Goal: Task Accomplishment & Management: Use online tool/utility

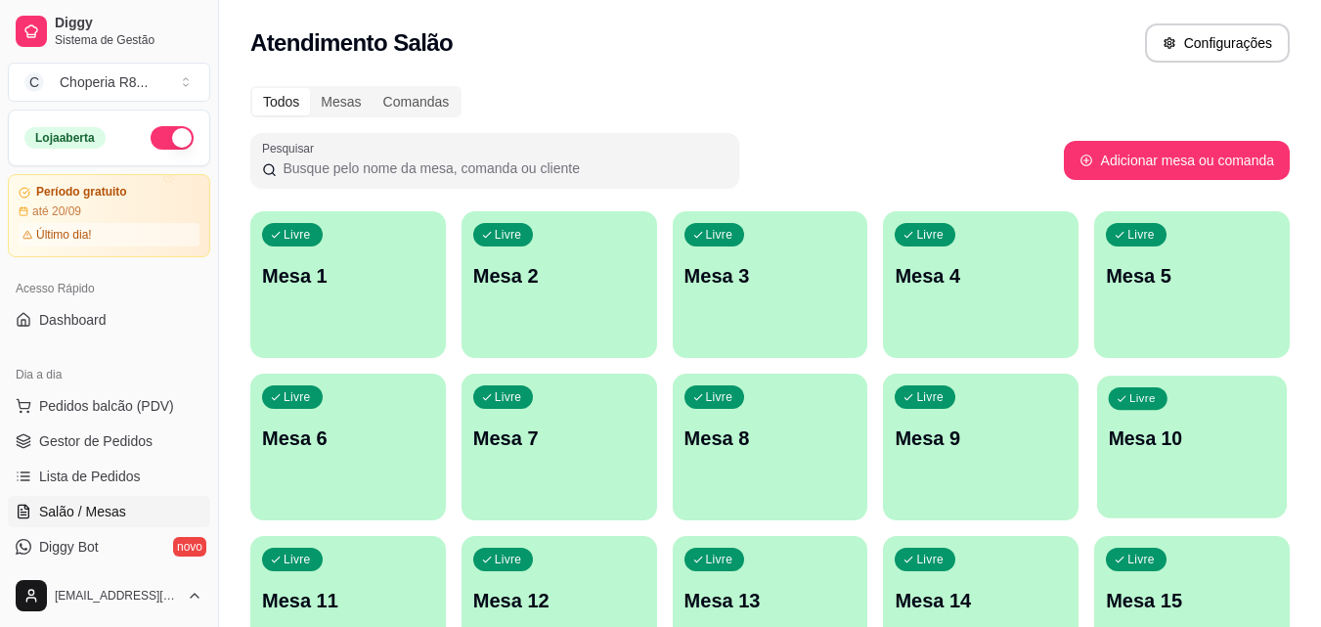
click at [1146, 448] on p "Mesa 10" at bounding box center [1192, 439] width 167 height 26
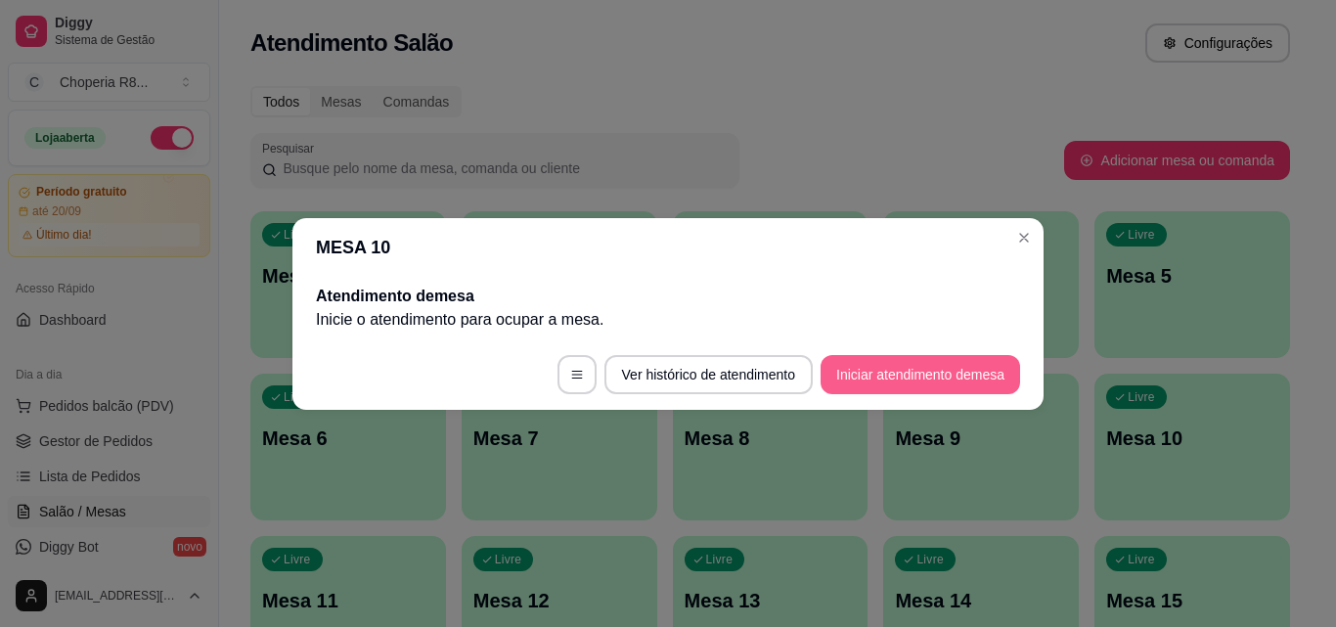
click at [881, 376] on button "Iniciar atendimento de mesa" at bounding box center [921, 374] width 200 height 39
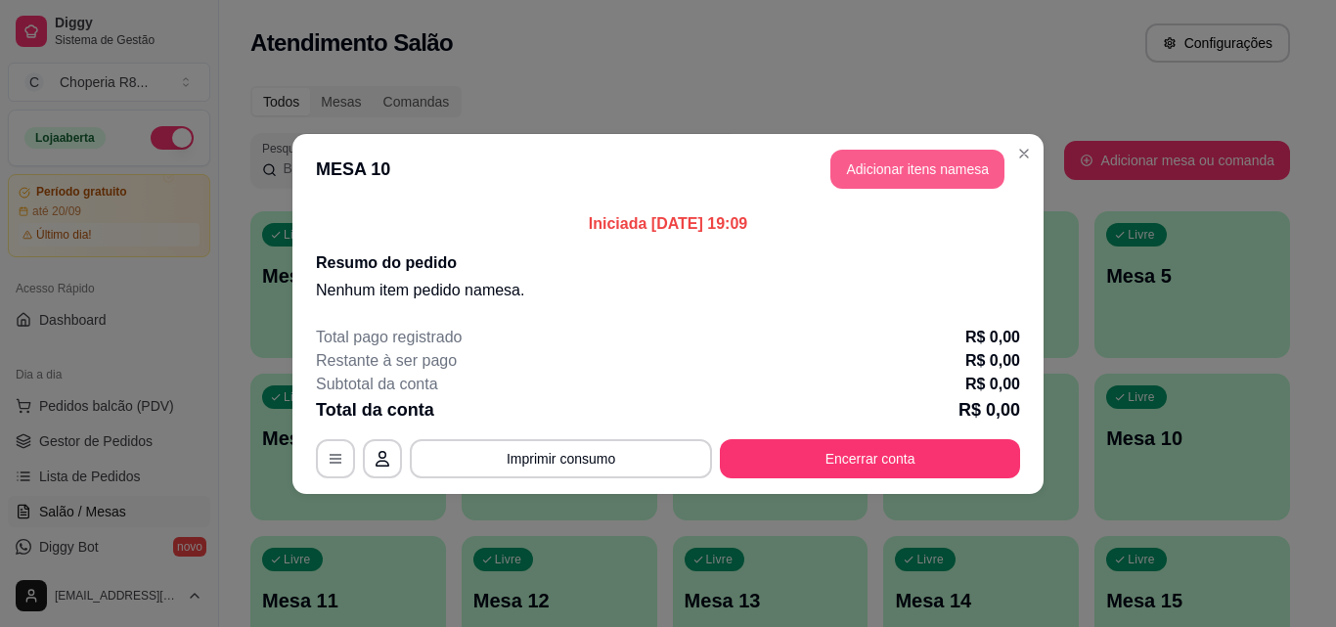
click at [922, 163] on button "Adicionar itens na mesa" at bounding box center [917, 169] width 174 height 39
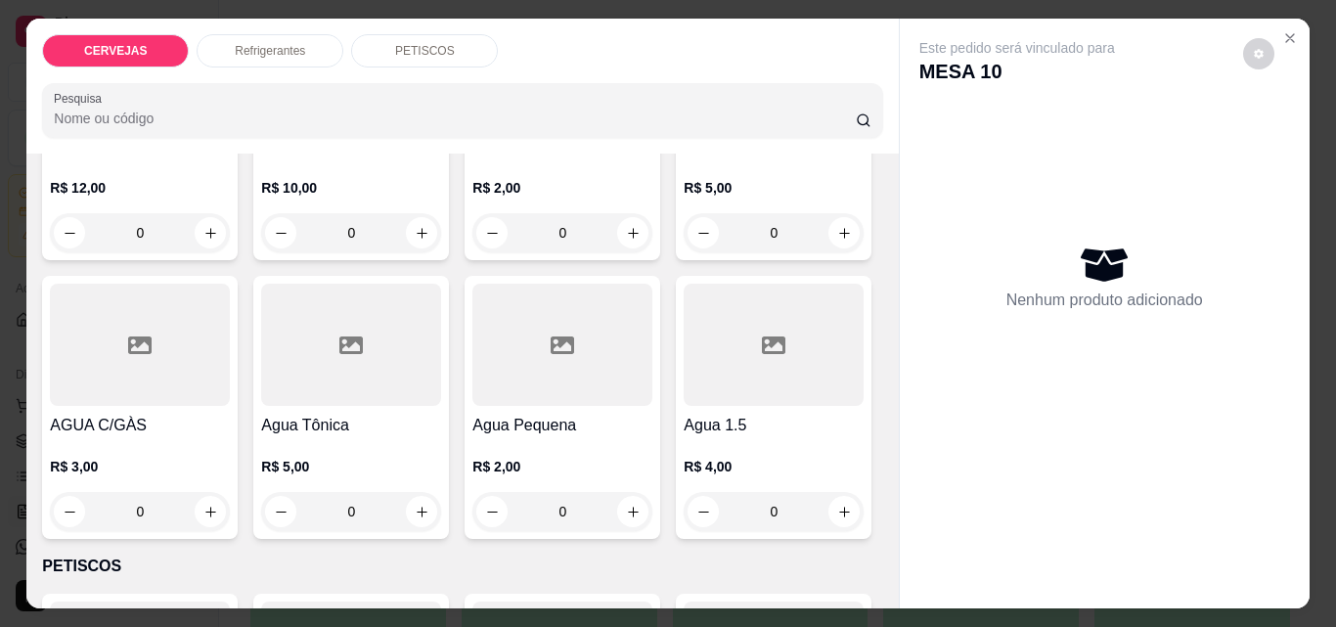
click at [436, 60] on div "PETISCOS" at bounding box center [424, 50] width 147 height 33
click at [436, 109] on input "Pesquisa" at bounding box center [455, 119] width 802 height 20
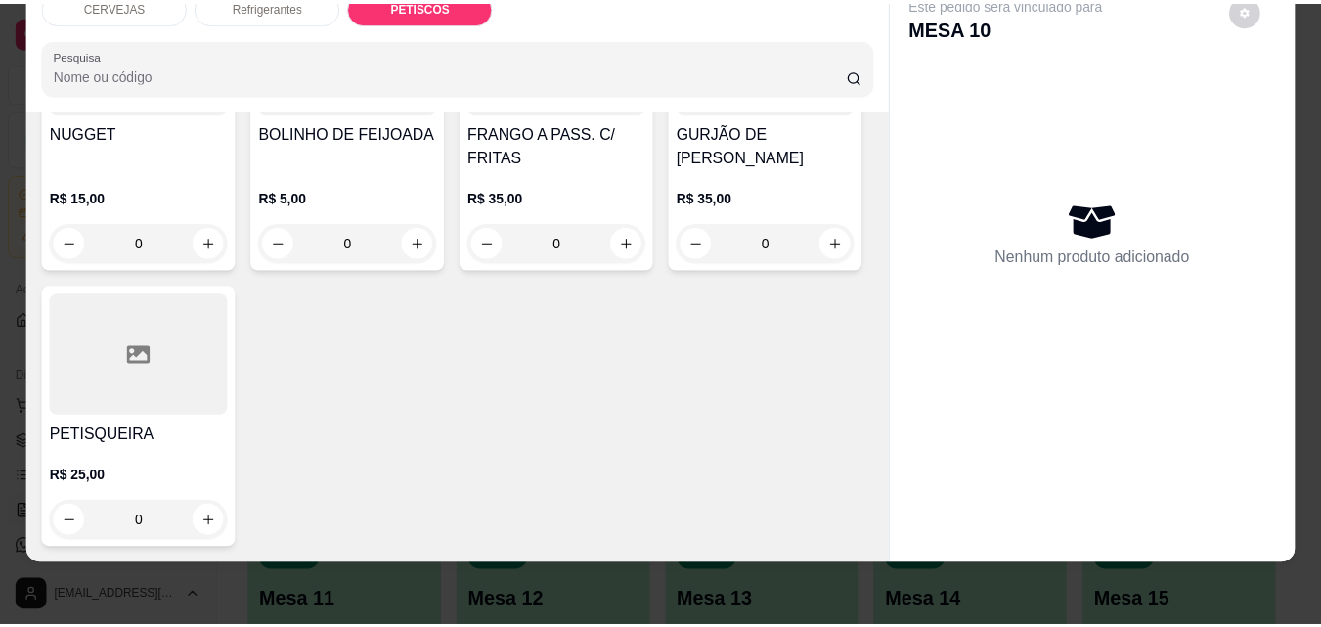
scroll to position [2283, 0]
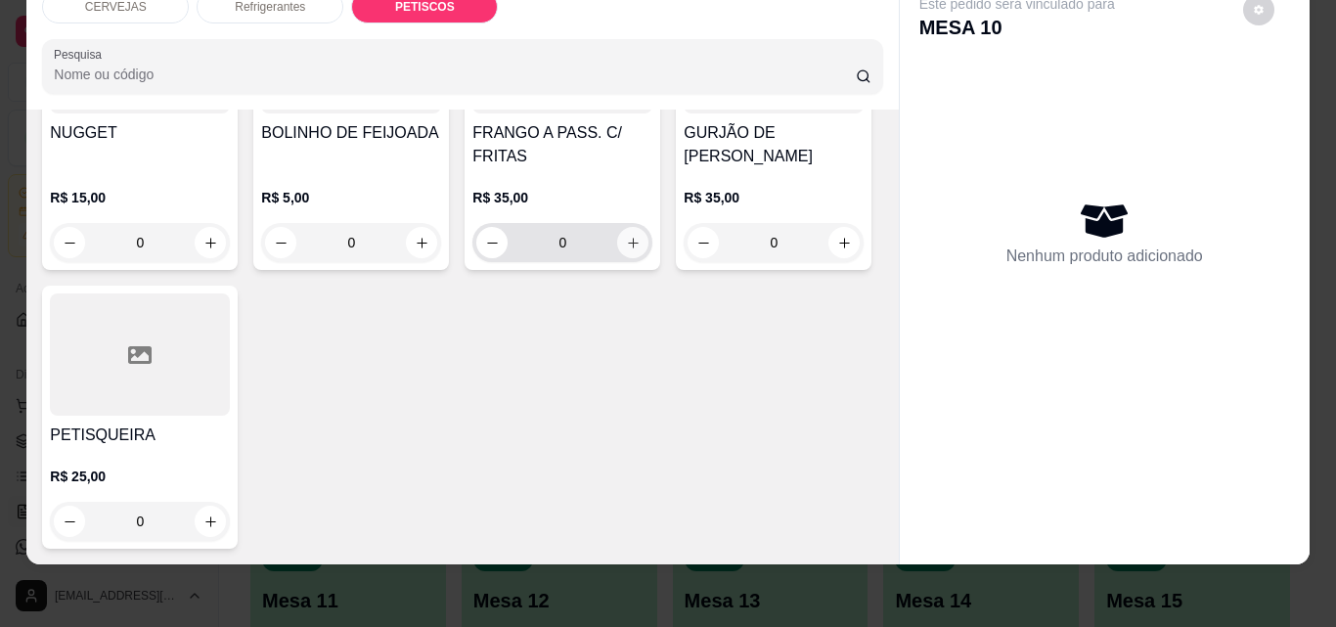
click at [628, 248] on icon "increase-product-quantity" at bounding box center [633, 243] width 11 height 11
type input "1"
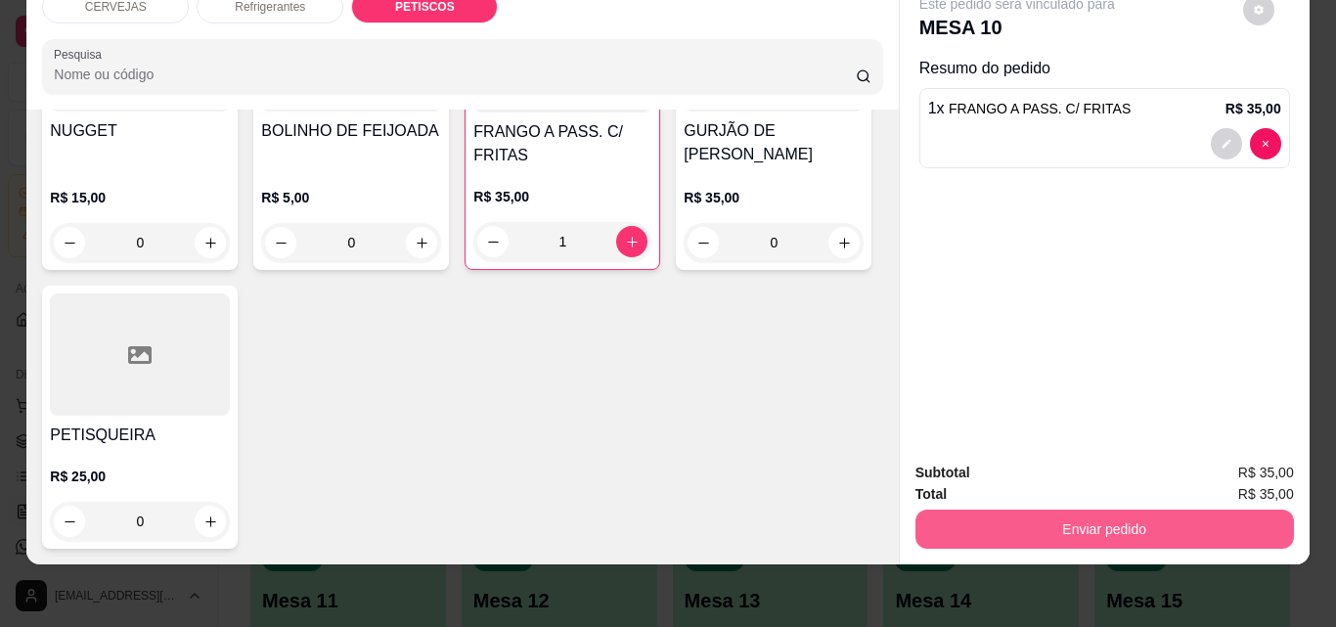
click at [1006, 523] on button "Enviar pedido" at bounding box center [1105, 529] width 379 height 39
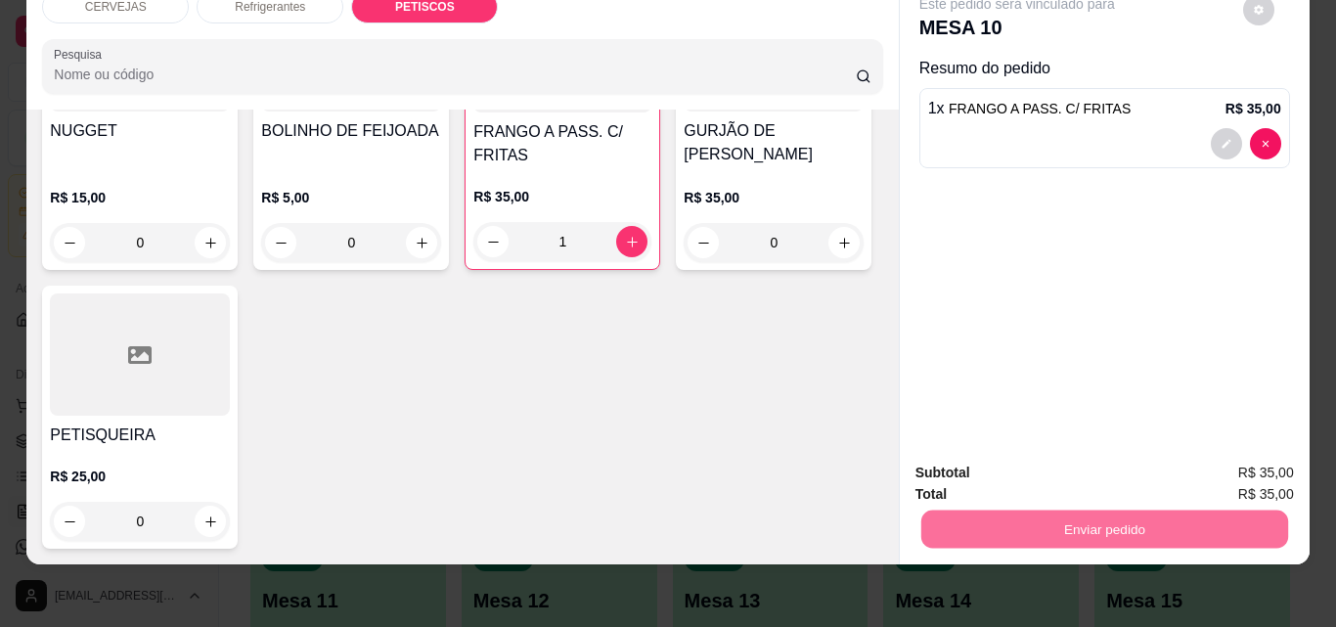
click at [1051, 469] on button "Não registrar e enviar pedido" at bounding box center [1040, 466] width 198 height 36
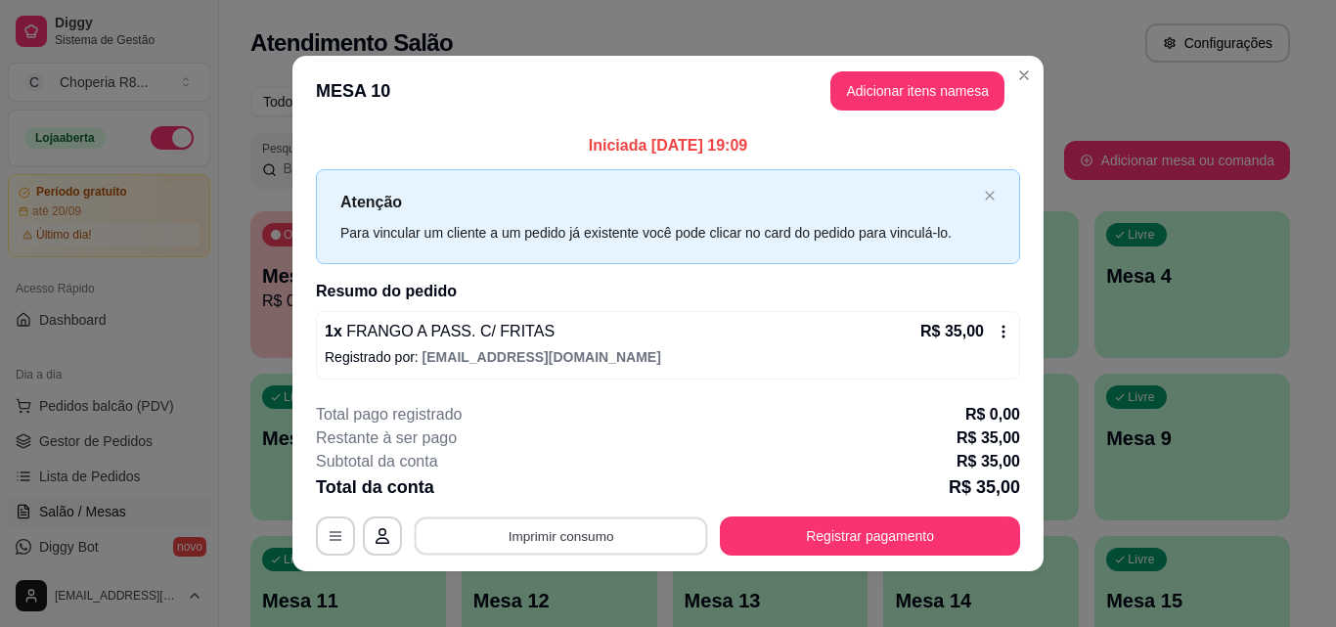
click at [677, 536] on button "Imprimir consumo" at bounding box center [561, 536] width 293 height 38
click at [600, 492] on button "IMPRESSORA" at bounding box center [559, 490] width 137 height 30
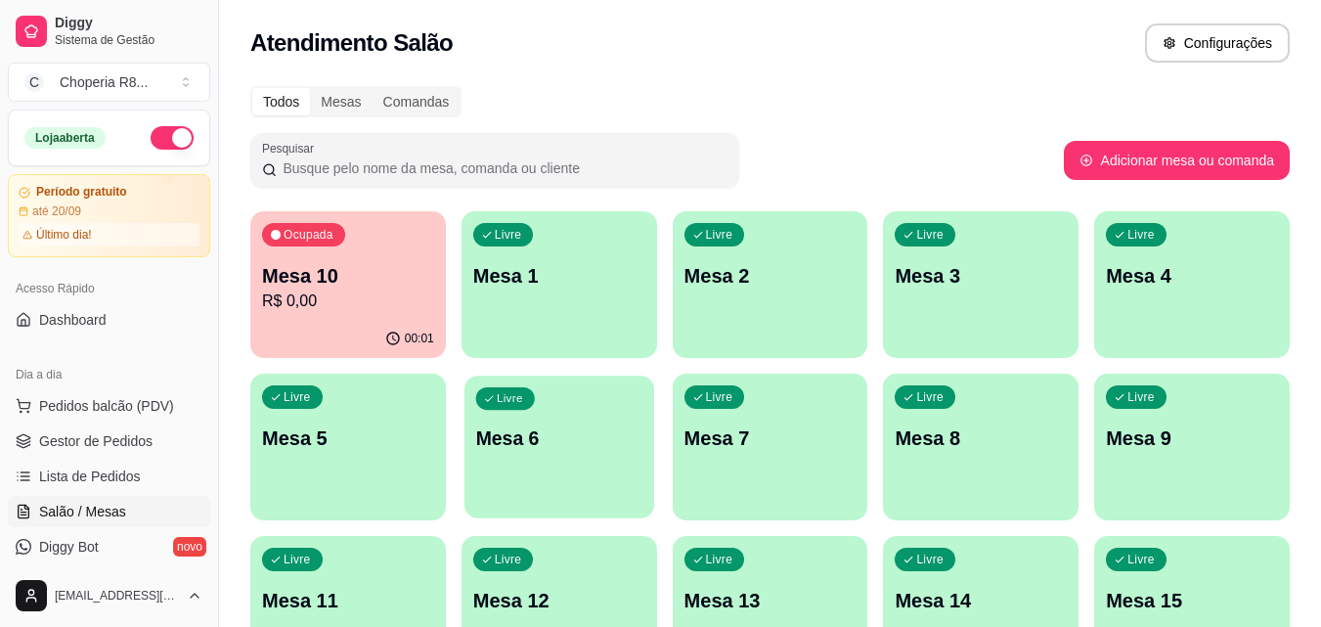
click at [576, 444] on p "Mesa 6" at bounding box center [558, 439] width 167 height 26
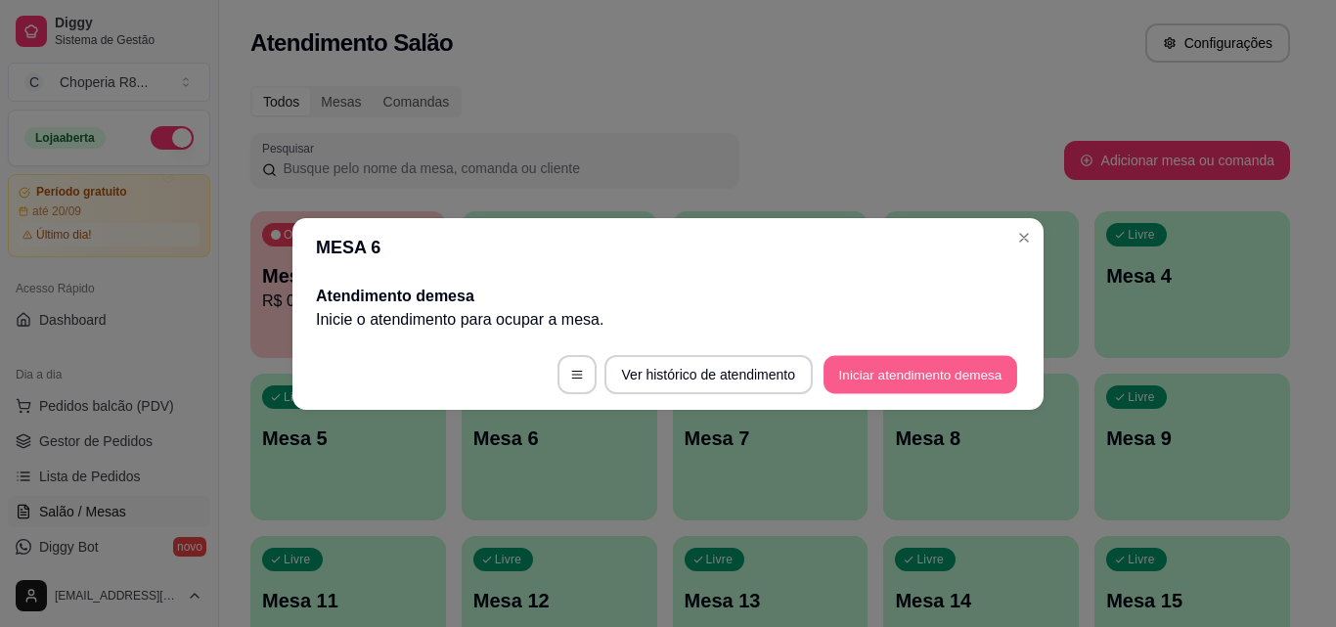
click at [903, 389] on button "Iniciar atendimento de mesa" at bounding box center [921, 374] width 194 height 38
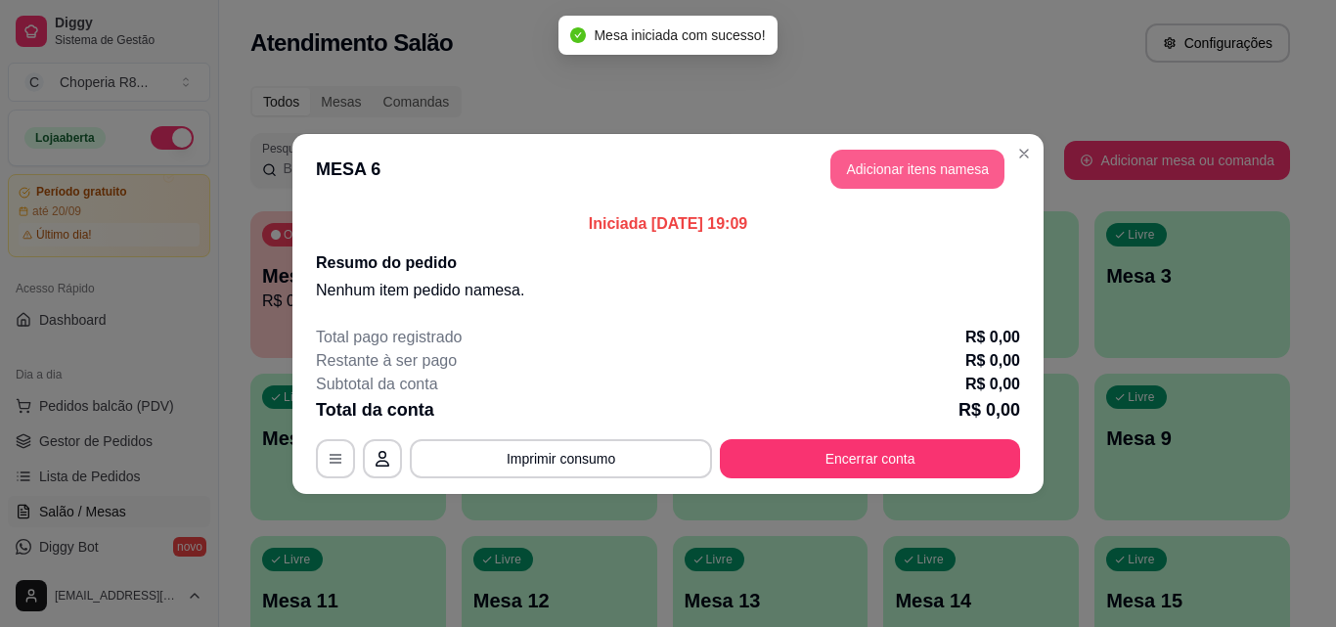
click at [927, 171] on button "Adicionar itens na mesa" at bounding box center [917, 169] width 174 height 39
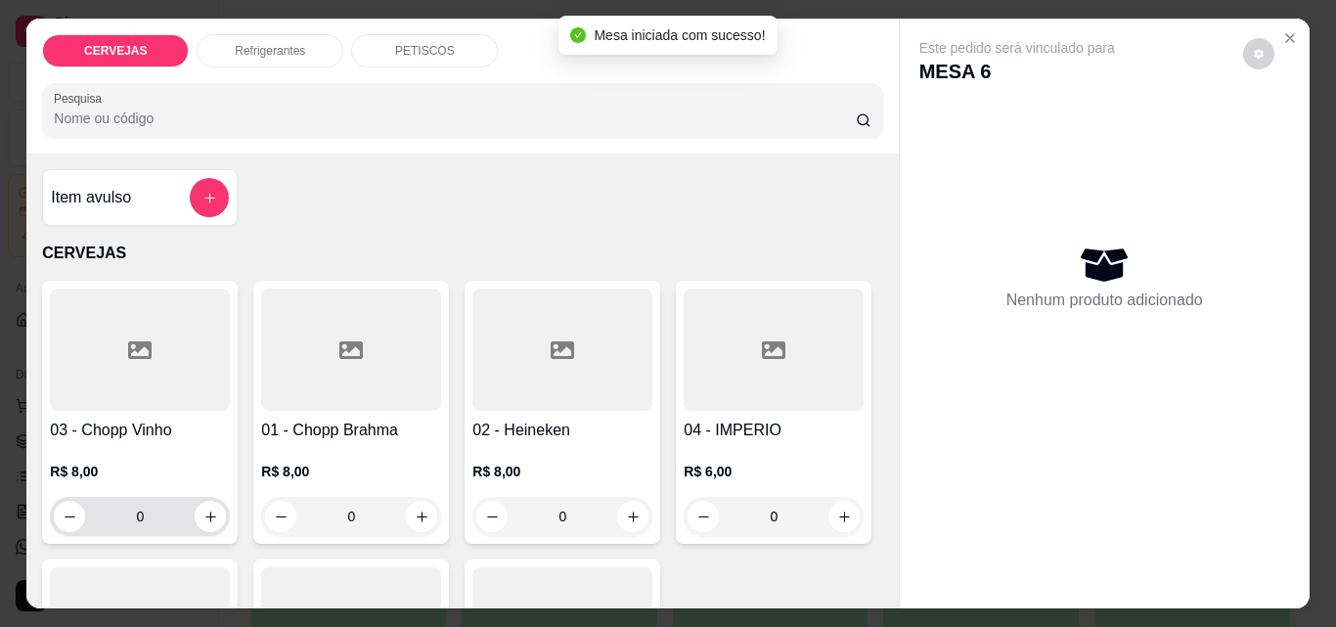
drag, startPoint x: 389, startPoint y: 525, endPoint x: 221, endPoint y: 508, distance: 169.2
click at [221, 508] on div "03 - Chopp Vinho R$ 8,00 0 01 - Chopp Brahma R$ 8,00 0 02 - Heineken R$ 8,00 0 …" at bounding box center [462, 552] width 840 height 542
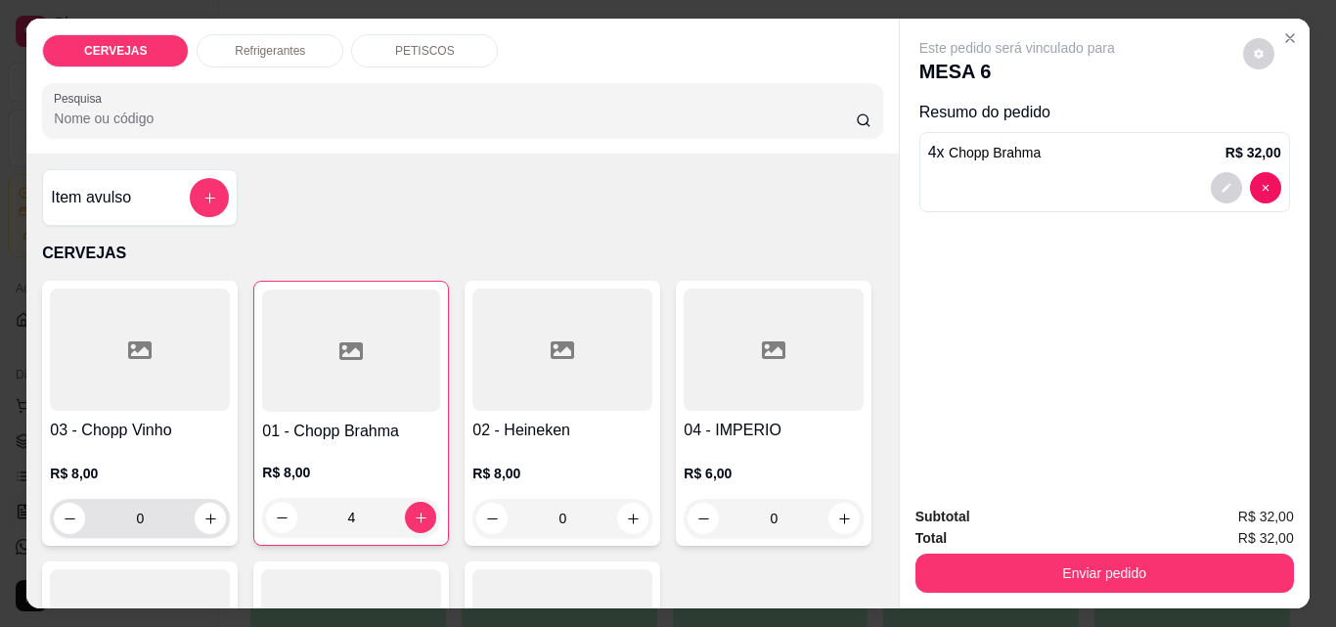
type input "4"
drag, startPoint x: 141, startPoint y: 500, endPoint x: 10, endPoint y: 500, distance: 131.1
click at [10, 500] on div "CERVEJAS Refrigerantes PETISCOS Pesquisa Item avulso CERVEJAS 03 - Chopp Vinho …" at bounding box center [668, 313] width 1336 height 627
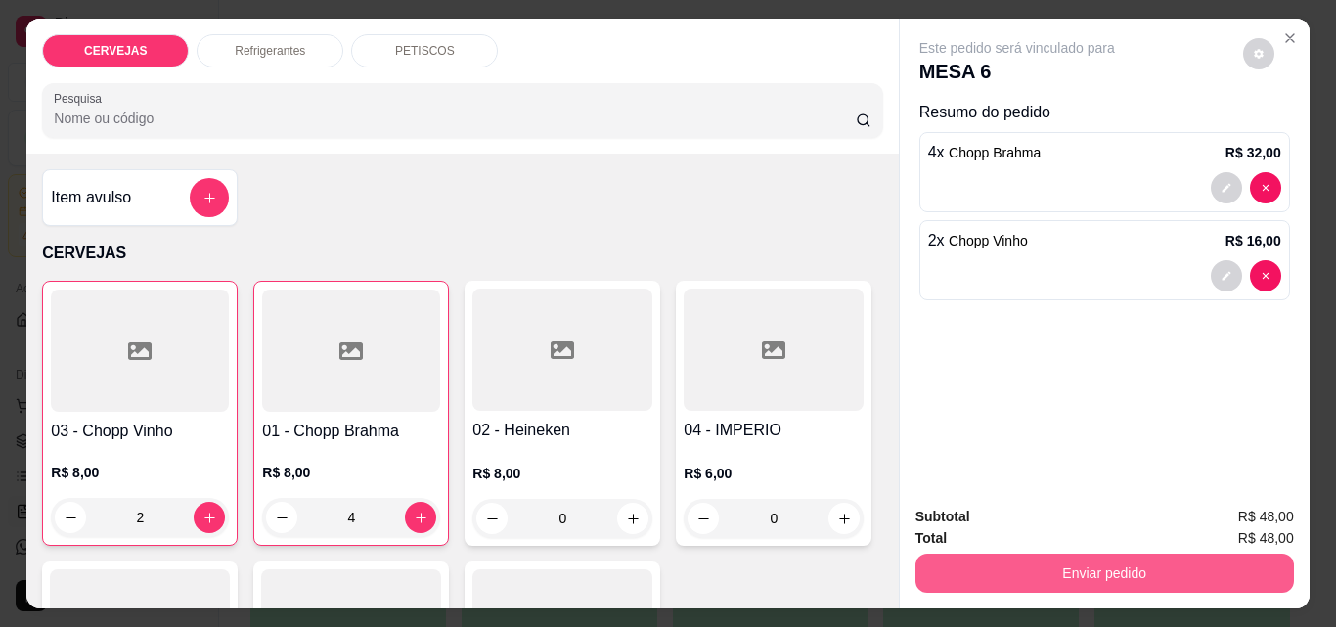
type input "2"
click at [1100, 554] on button "Enviar pedido" at bounding box center [1105, 573] width 379 height 39
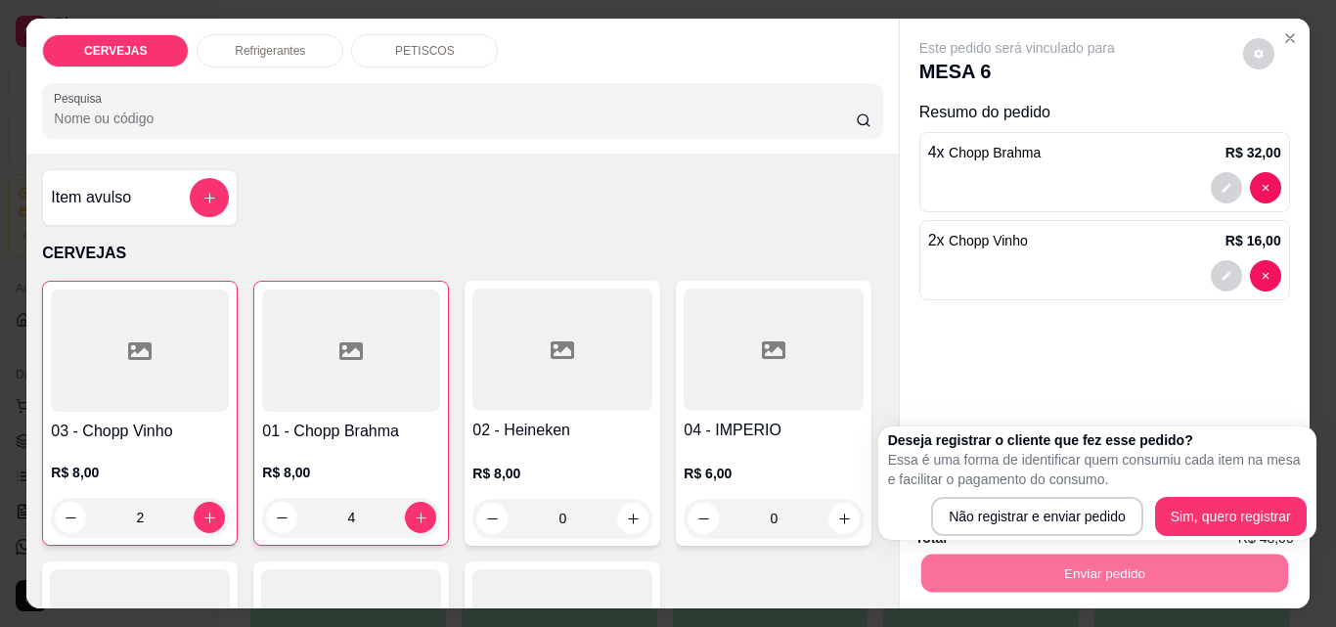
click at [1039, 503] on div "Deseja registrar o cliente que fez esse pedido? Essa é uma forma de identificar…" at bounding box center [1097, 483] width 419 height 106
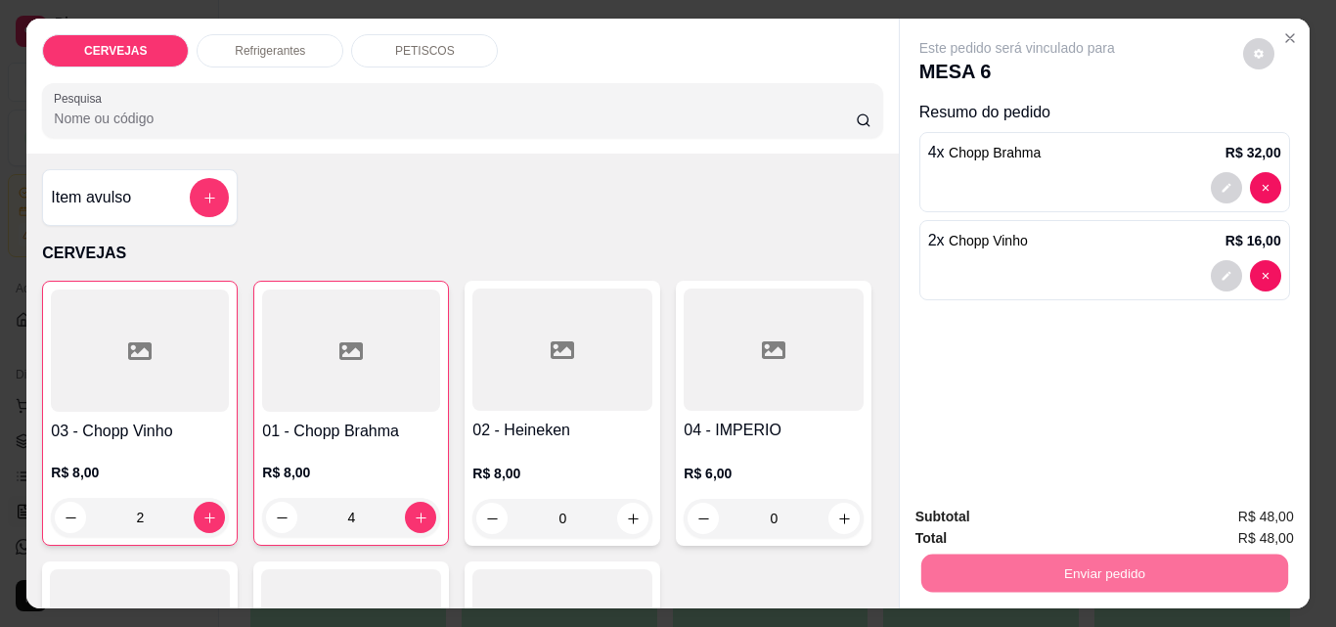
click at [1039, 504] on button "Não registrar e enviar pedido" at bounding box center [1039, 517] width 203 height 37
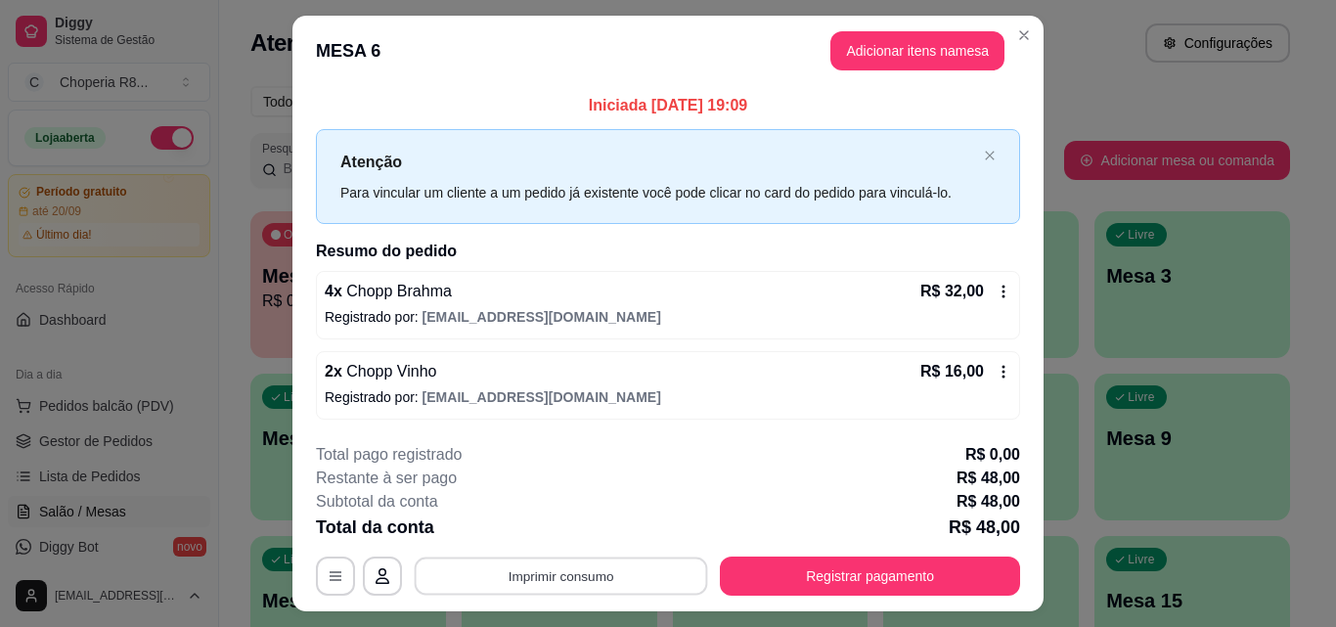
click at [620, 567] on button "Imprimir consumo" at bounding box center [561, 577] width 293 height 38
click at [577, 520] on button "IMPRESSORA" at bounding box center [560, 530] width 142 height 31
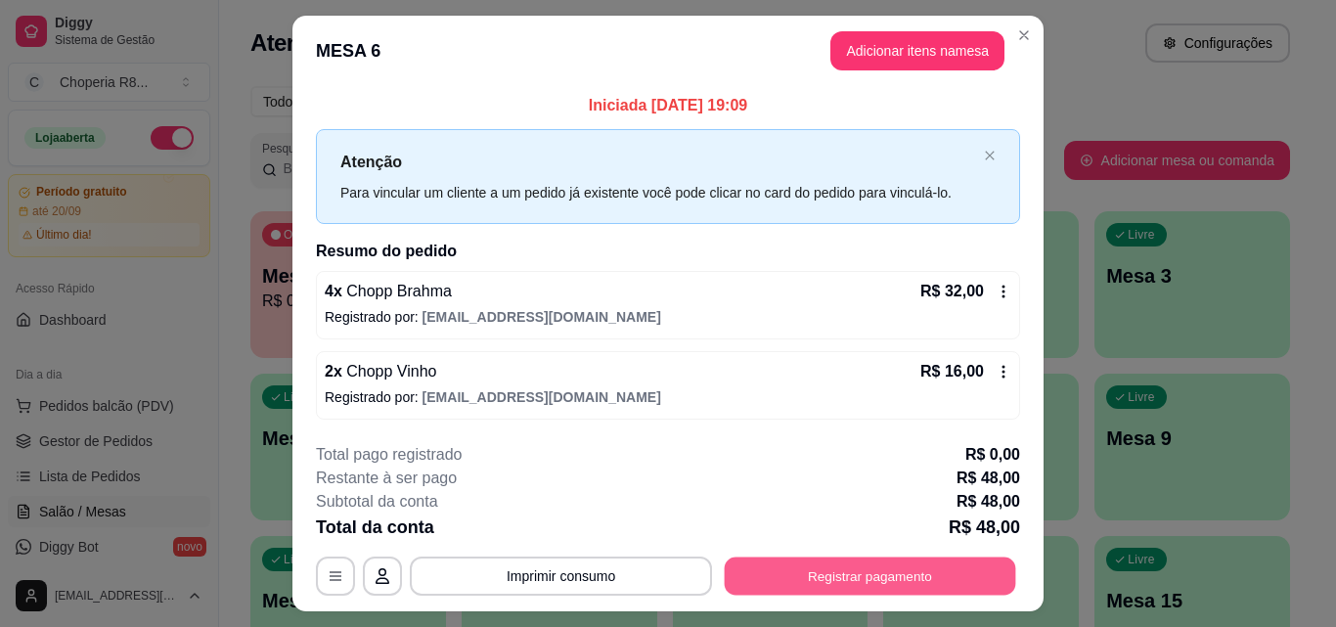
click at [867, 575] on button "Registrar pagamento" at bounding box center [870, 577] width 291 height 38
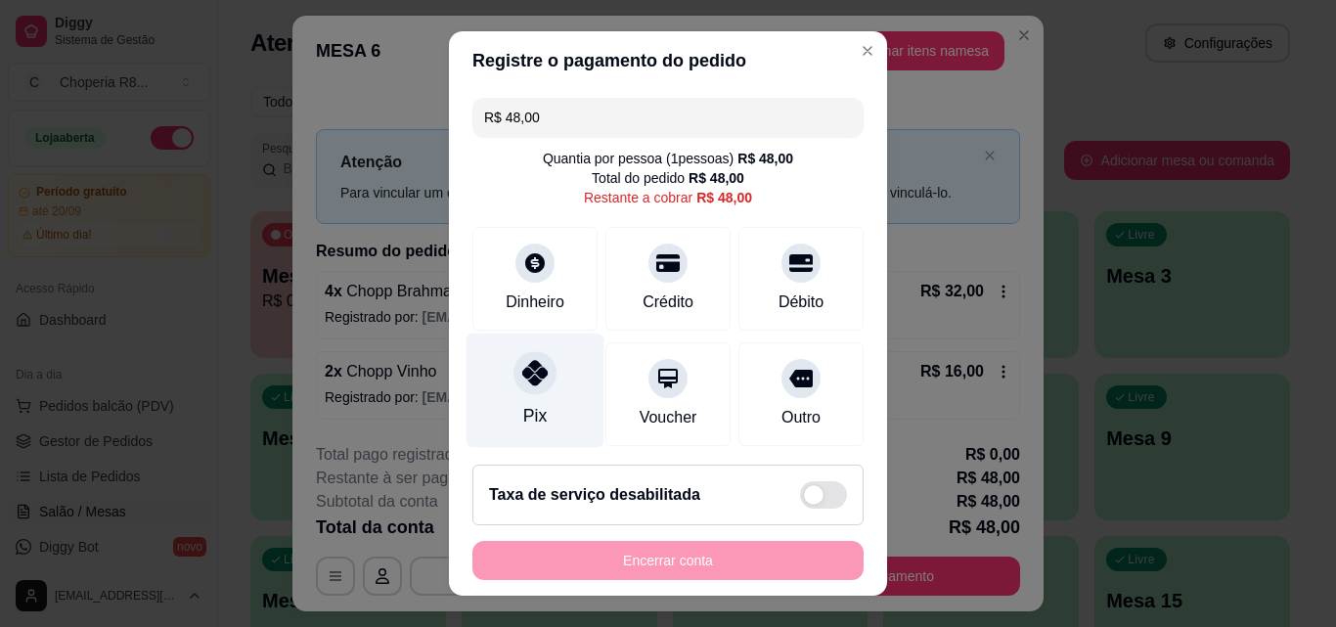
click at [506, 391] on div "Pix" at bounding box center [536, 391] width 138 height 114
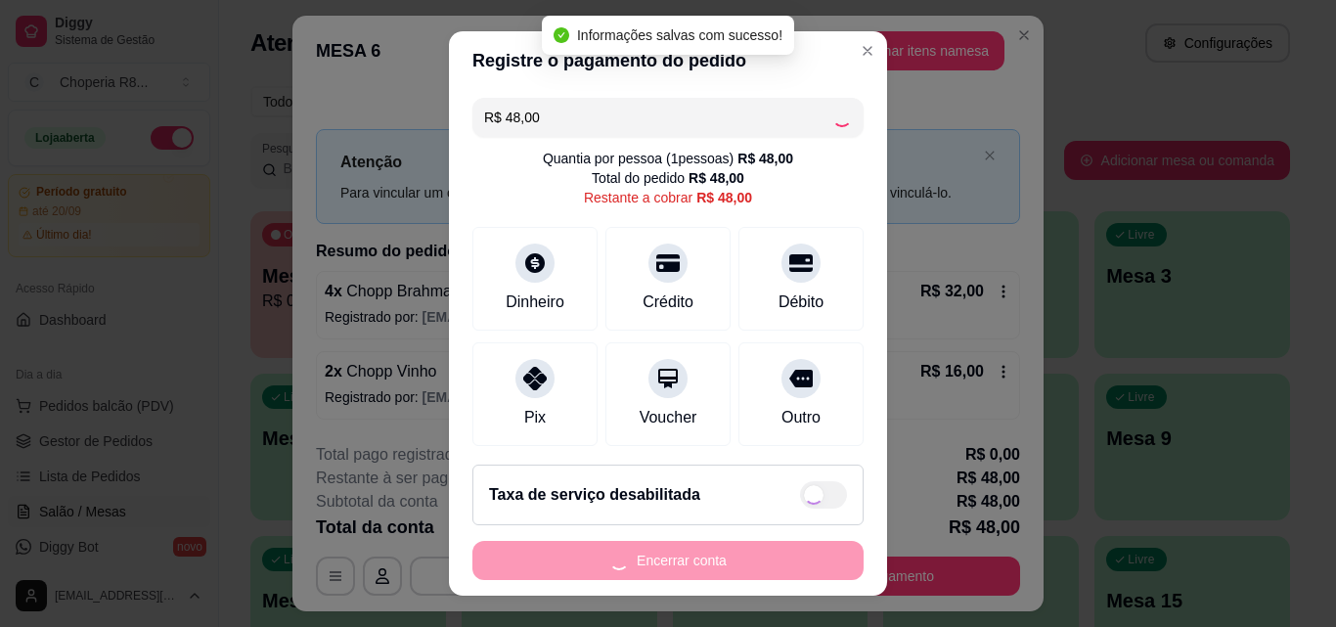
type input "R$ 0,00"
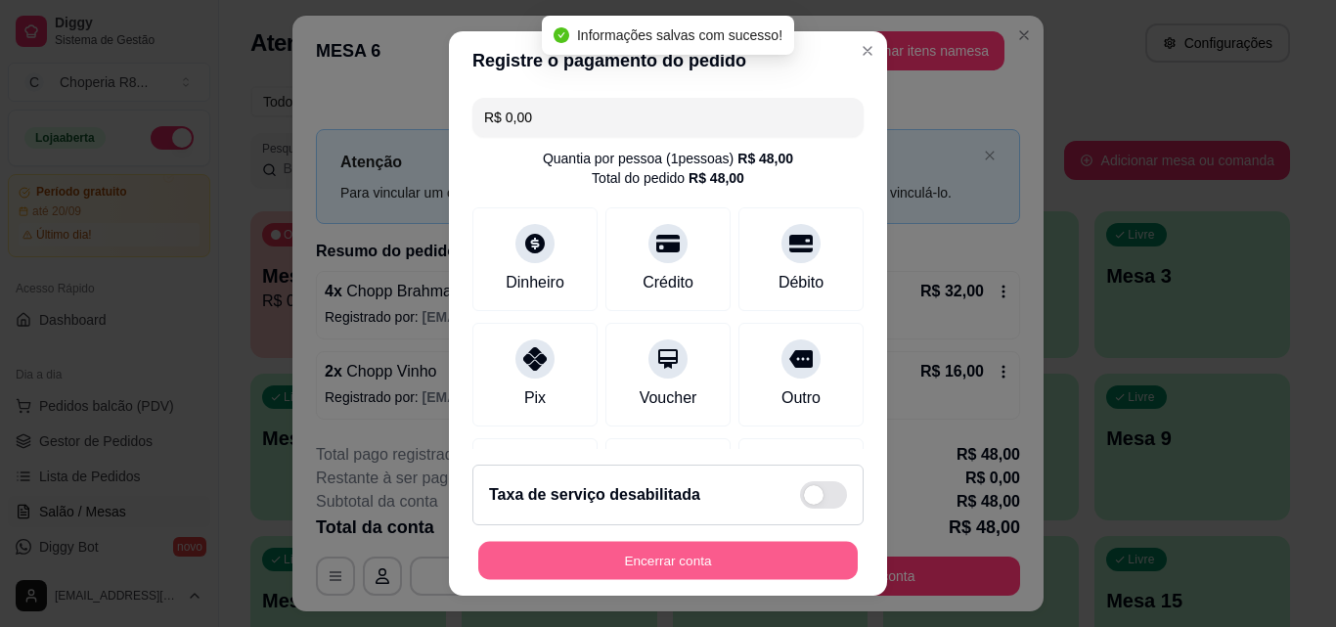
click at [694, 569] on button "Encerrar conta" at bounding box center [668, 561] width 380 height 38
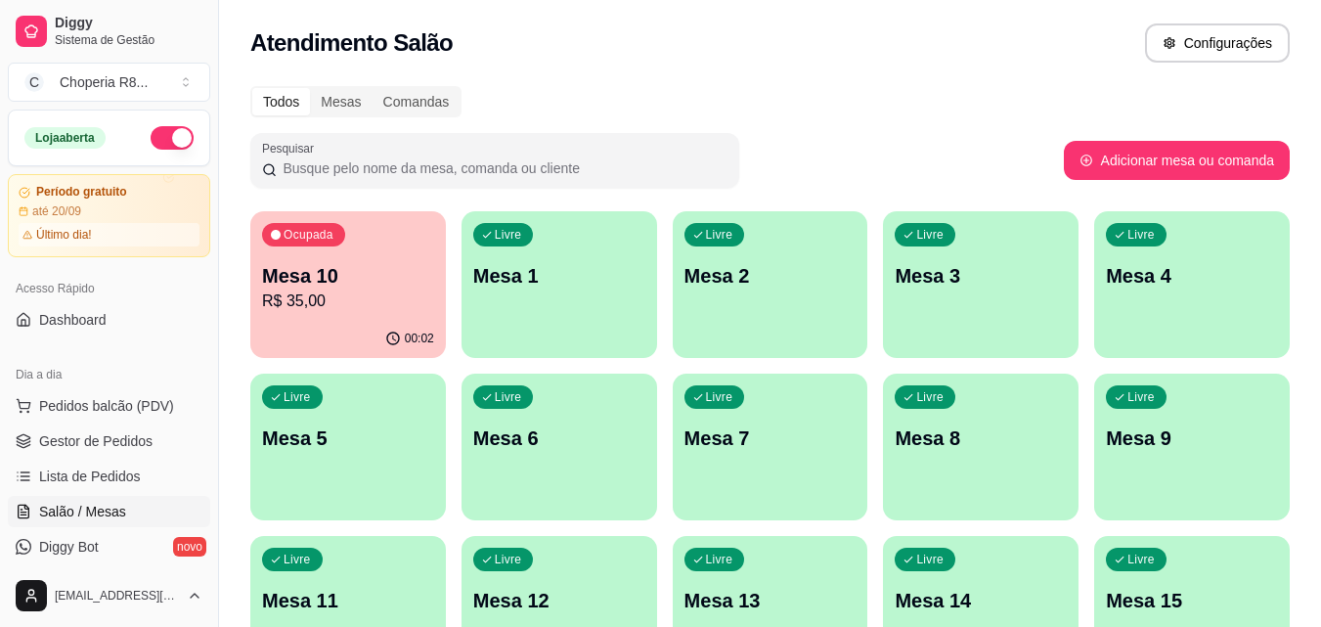
click at [312, 386] on div "Livre" at bounding box center [292, 396] width 61 height 23
click at [1115, 466] on div "Livre Mesa 9" at bounding box center [1193, 435] width 196 height 123
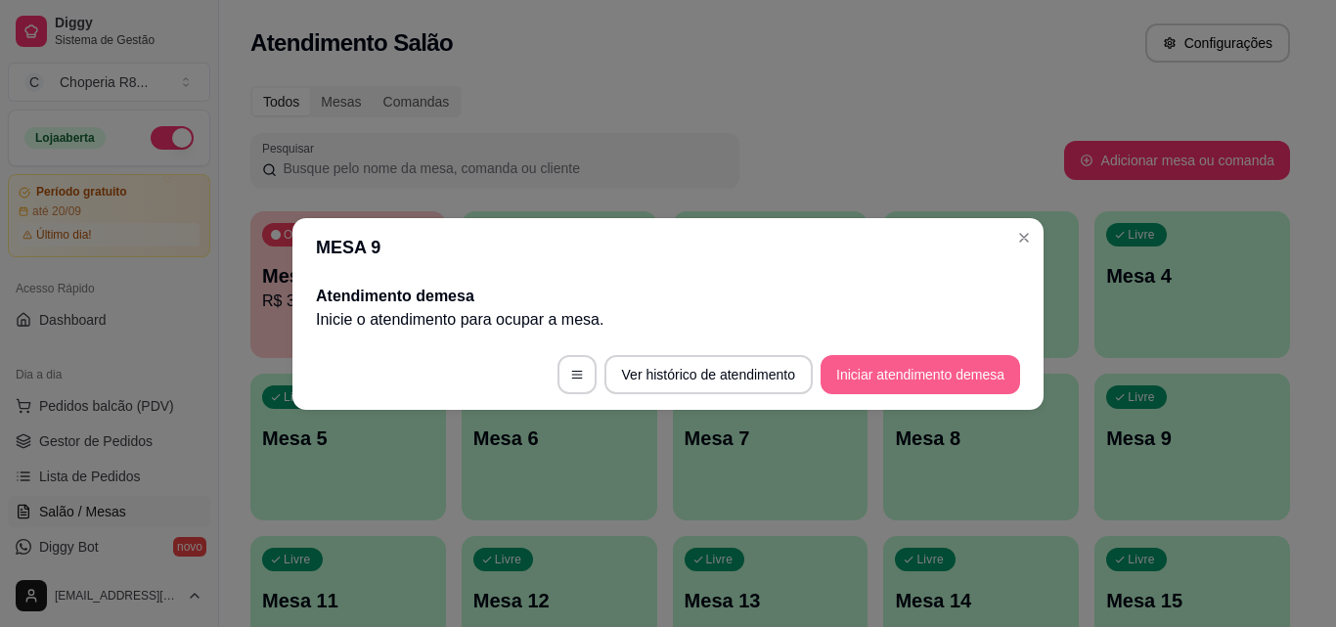
click at [917, 360] on button "Iniciar atendimento de mesa" at bounding box center [921, 374] width 200 height 39
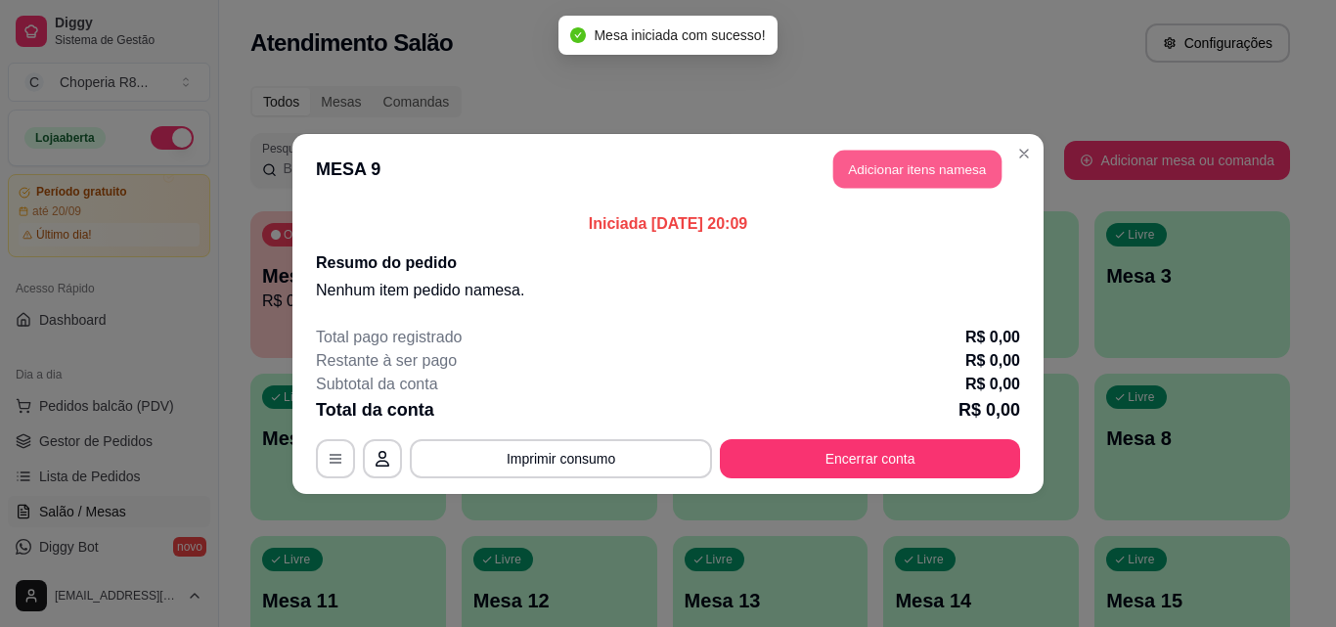
click at [903, 159] on button "Adicionar itens na mesa" at bounding box center [917, 169] width 168 height 38
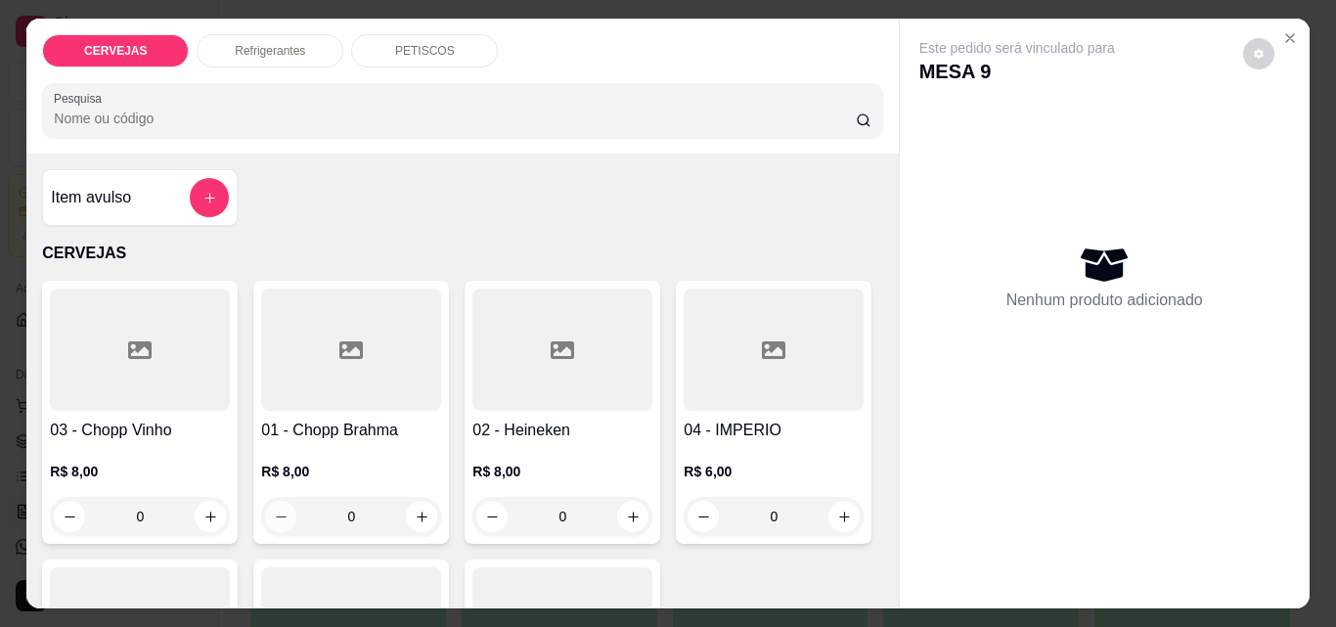
drag, startPoint x: 395, startPoint y: 509, endPoint x: 267, endPoint y: 496, distance: 128.8
click at [267, 497] on div "0" at bounding box center [351, 516] width 172 height 39
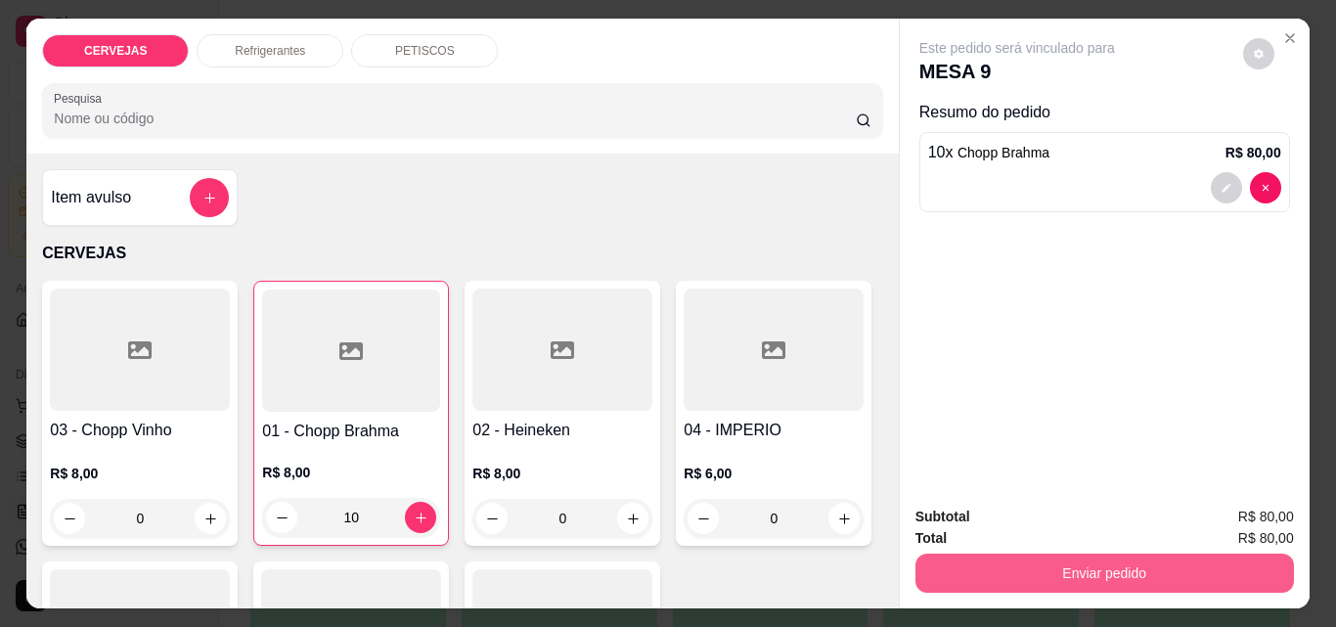
type input "10"
click at [1231, 570] on button "Enviar pedido" at bounding box center [1103, 573] width 367 height 38
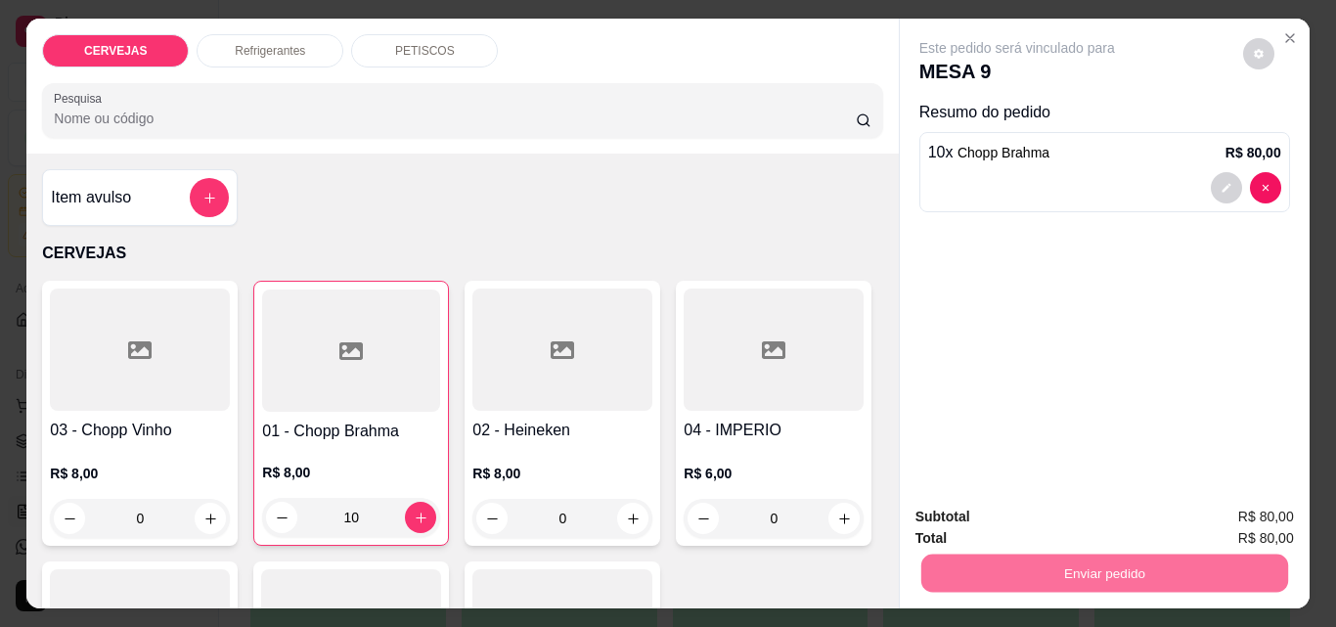
click at [1118, 528] on button "Não registrar e enviar pedido" at bounding box center [1039, 517] width 203 height 37
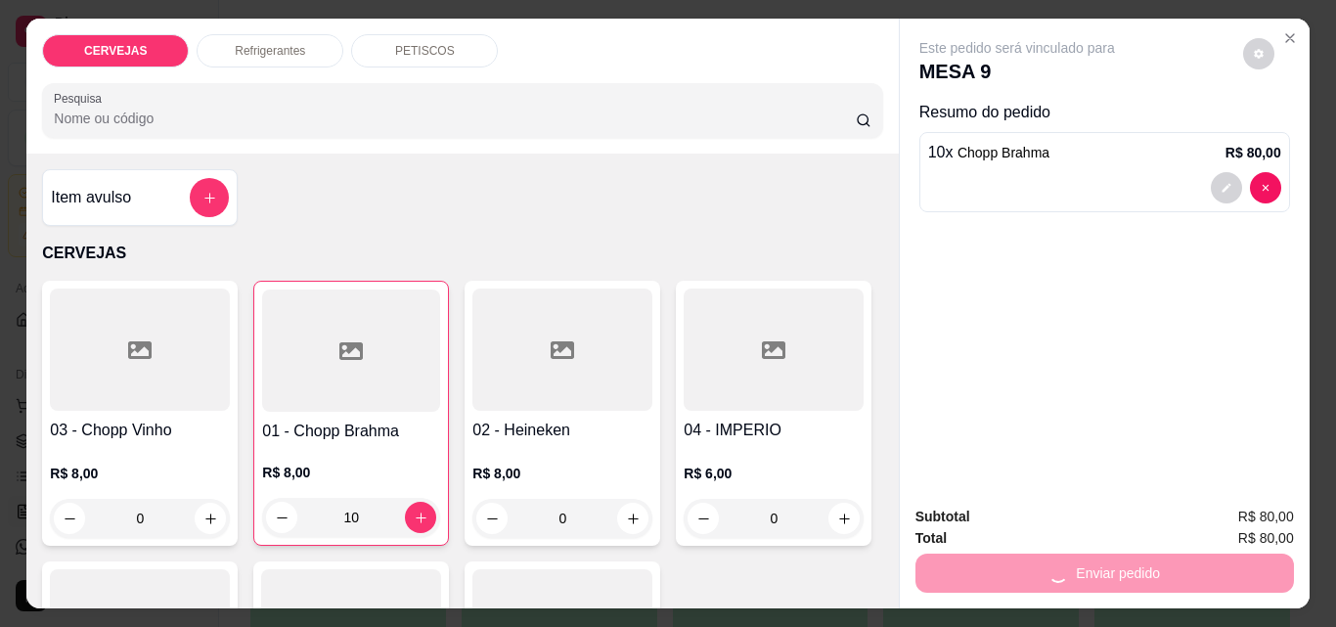
click at [1110, 527] on div "Total R$ 80,00" at bounding box center [1105, 538] width 379 height 22
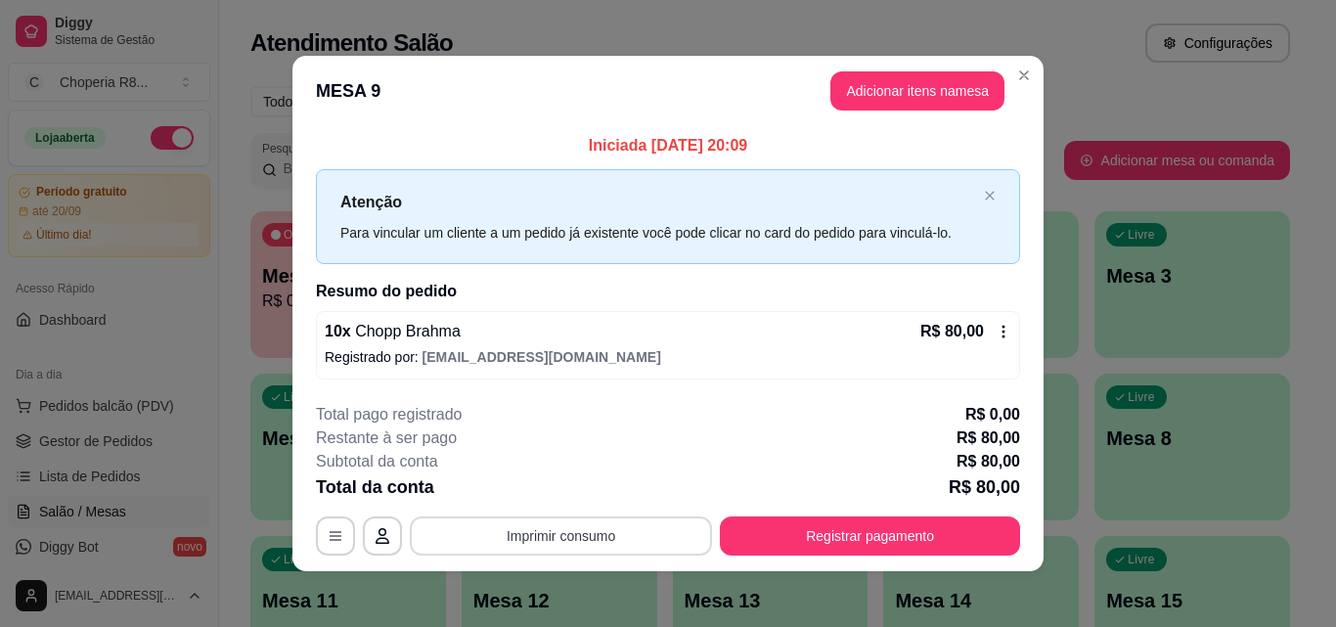
click at [607, 542] on button "Imprimir consumo" at bounding box center [561, 535] width 302 height 39
click at [591, 491] on button "IMPRESSORA" at bounding box center [559, 490] width 137 height 30
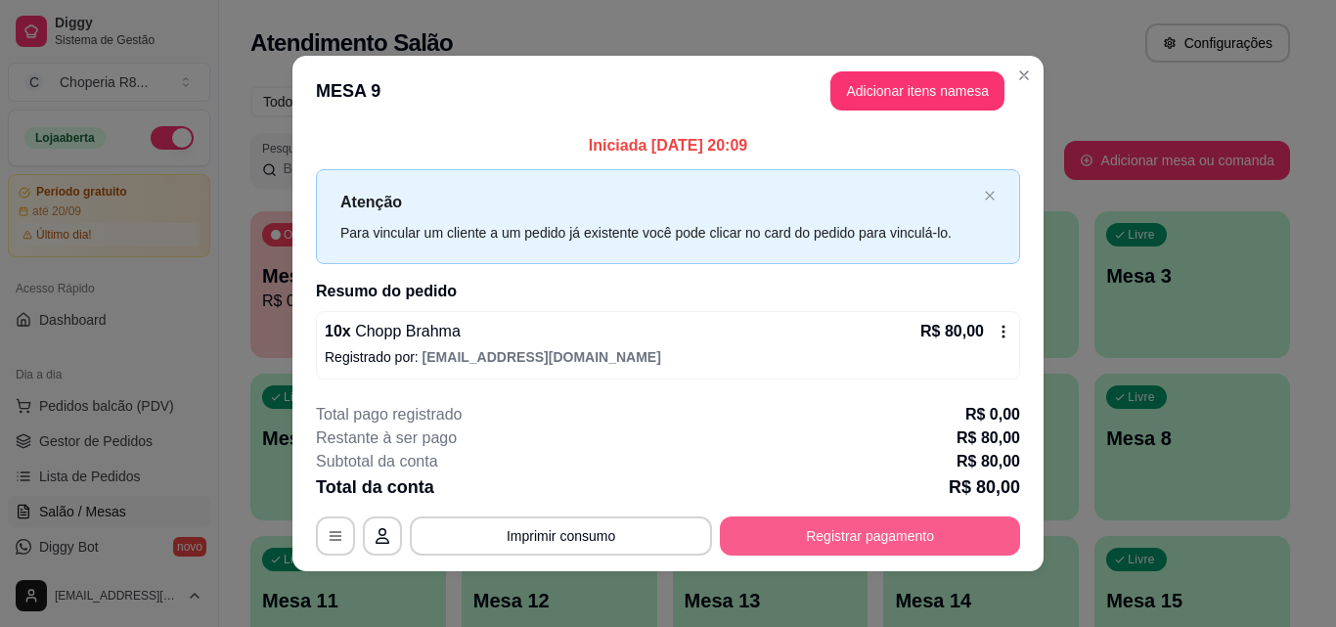
click at [757, 523] on button "Registrar pagamento" at bounding box center [870, 535] width 300 height 39
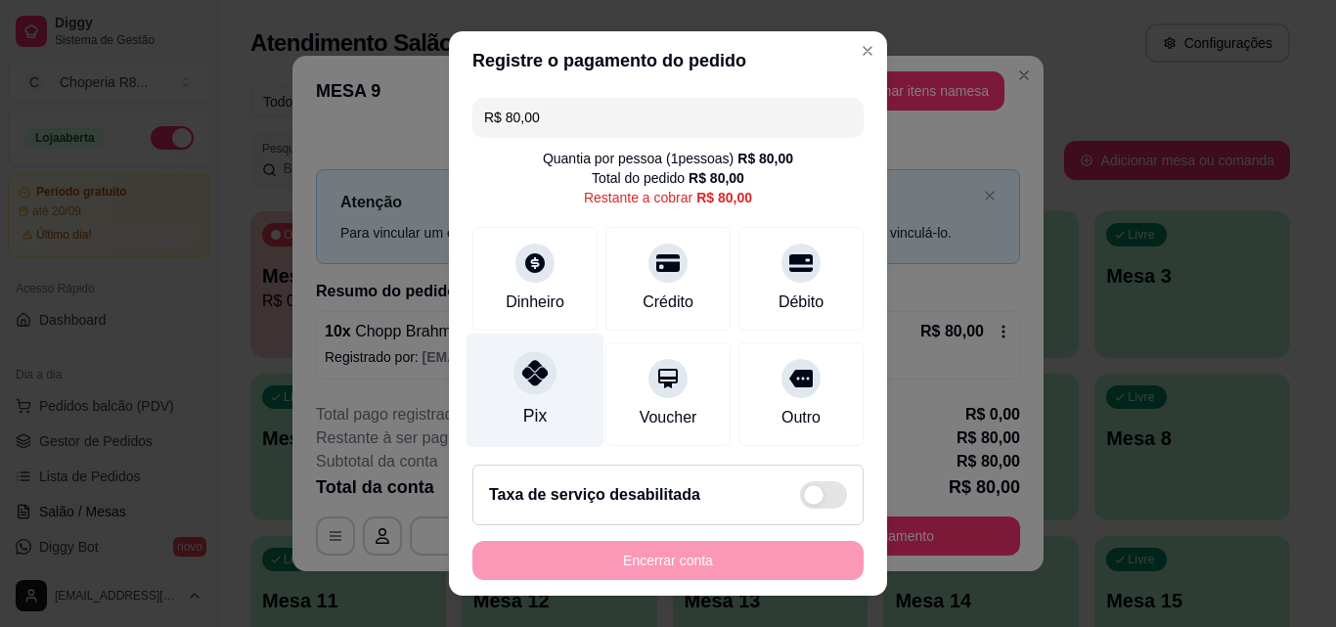
click at [530, 374] on icon at bounding box center [534, 372] width 25 height 25
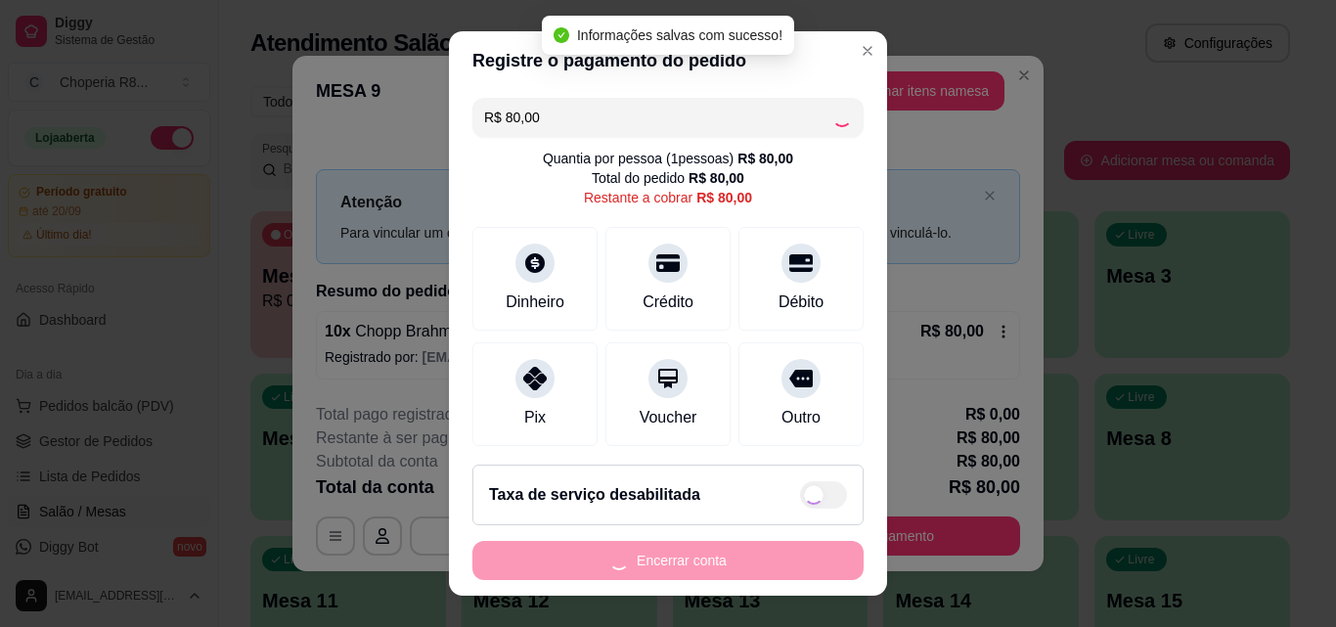
type input "R$ 0,00"
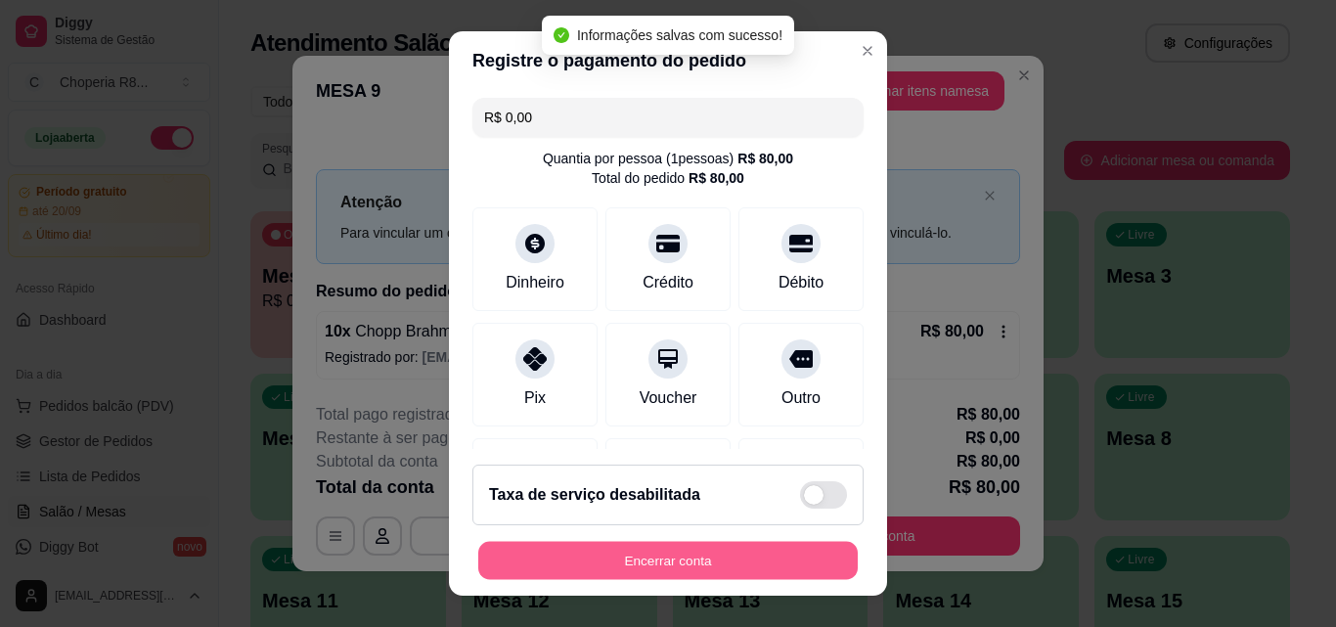
click at [740, 556] on button "Encerrar conta" at bounding box center [668, 561] width 380 height 38
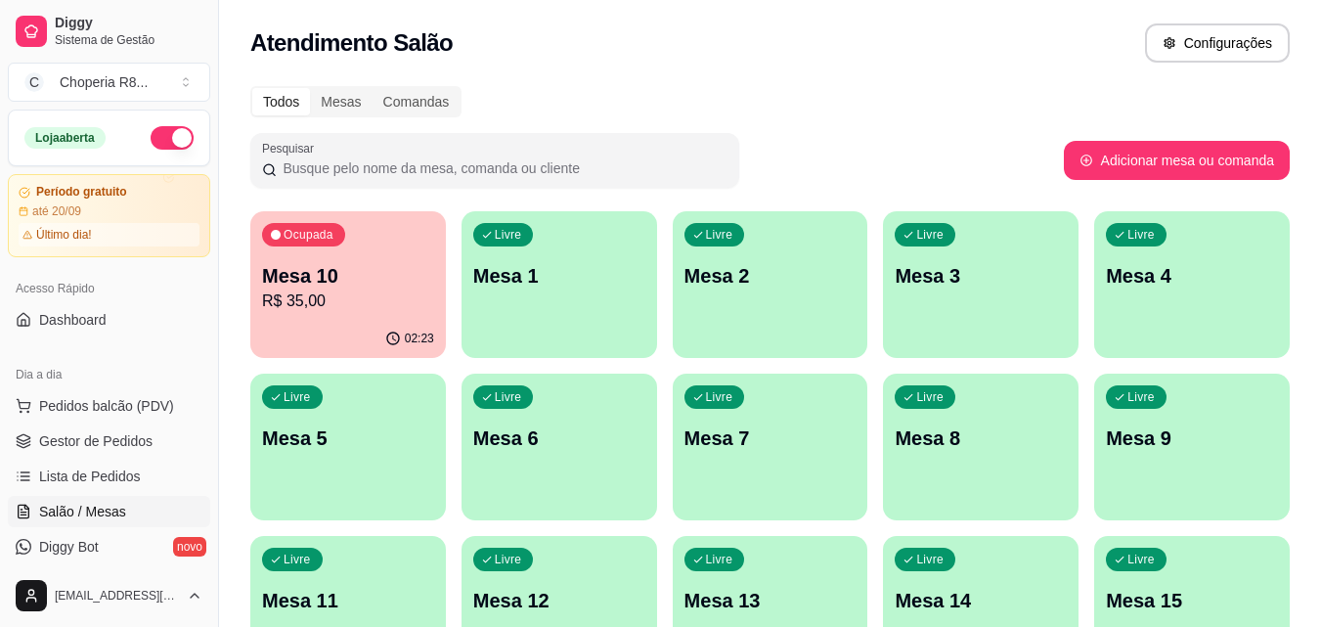
click at [572, 316] on div "Livre Mesa 1" at bounding box center [560, 272] width 196 height 123
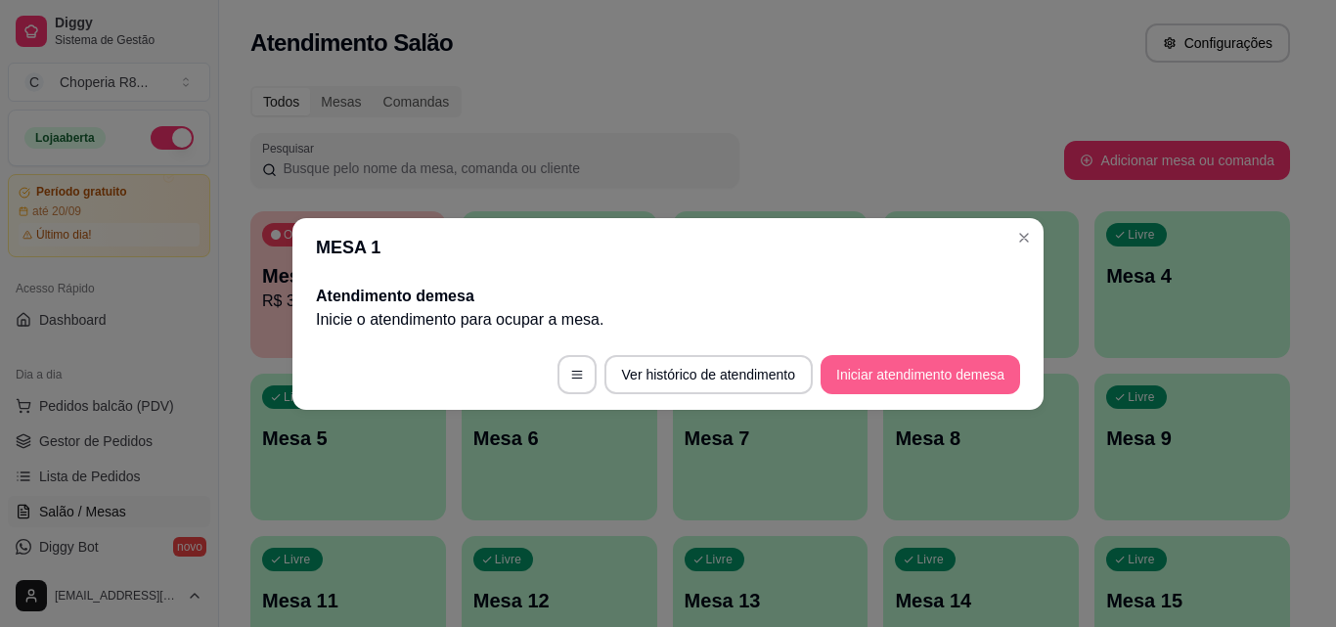
click at [898, 376] on button "Iniciar atendimento de mesa" at bounding box center [921, 374] width 200 height 39
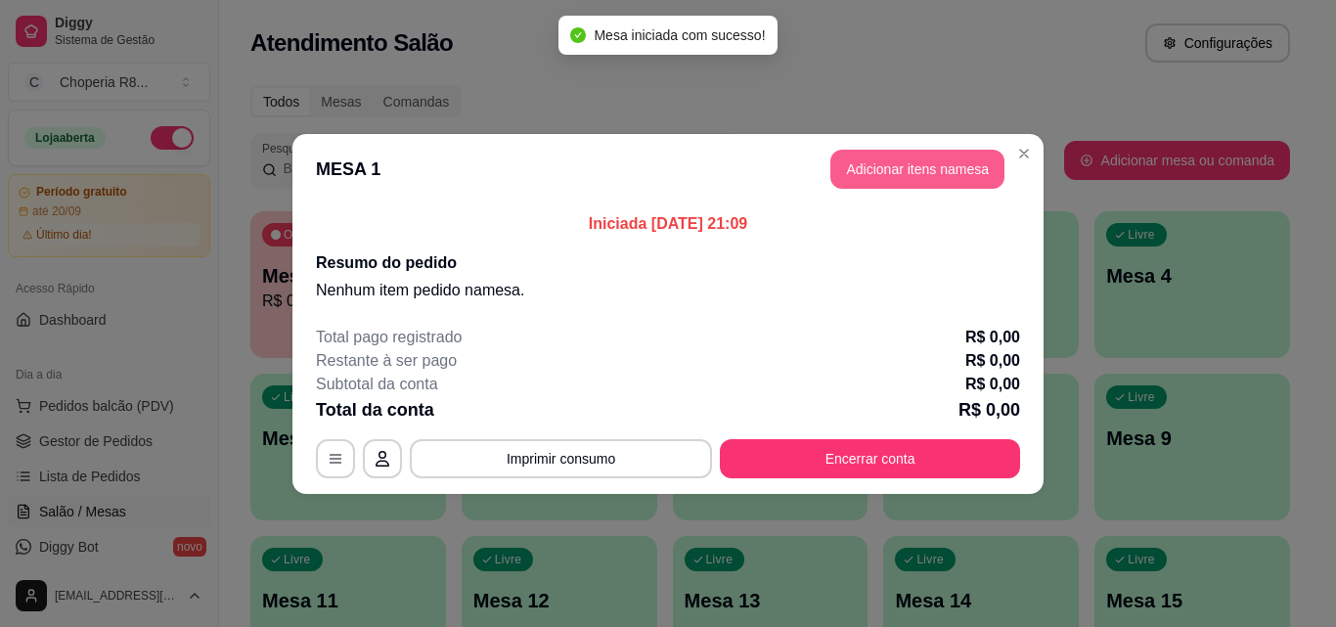
click at [955, 161] on button "Adicionar itens na mesa" at bounding box center [917, 169] width 174 height 39
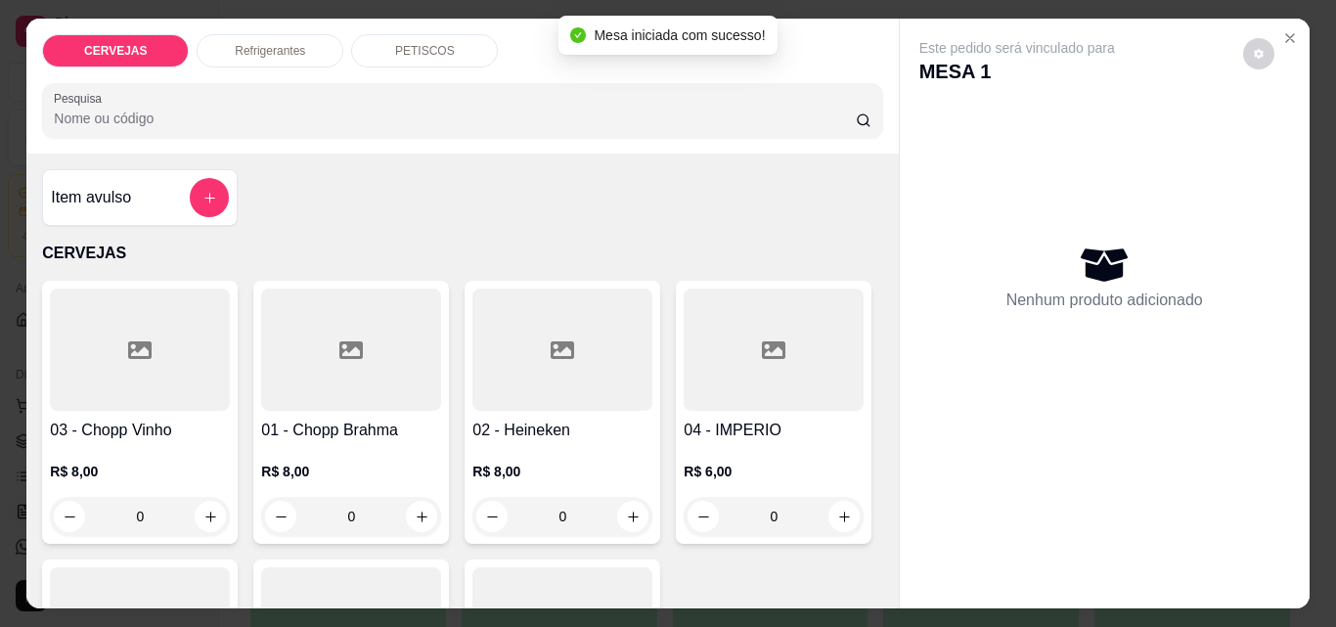
drag, startPoint x: 384, startPoint y: 511, endPoint x: 315, endPoint y: 514, distance: 69.5
click at [315, 514] on input "0" at bounding box center [351, 516] width 110 height 39
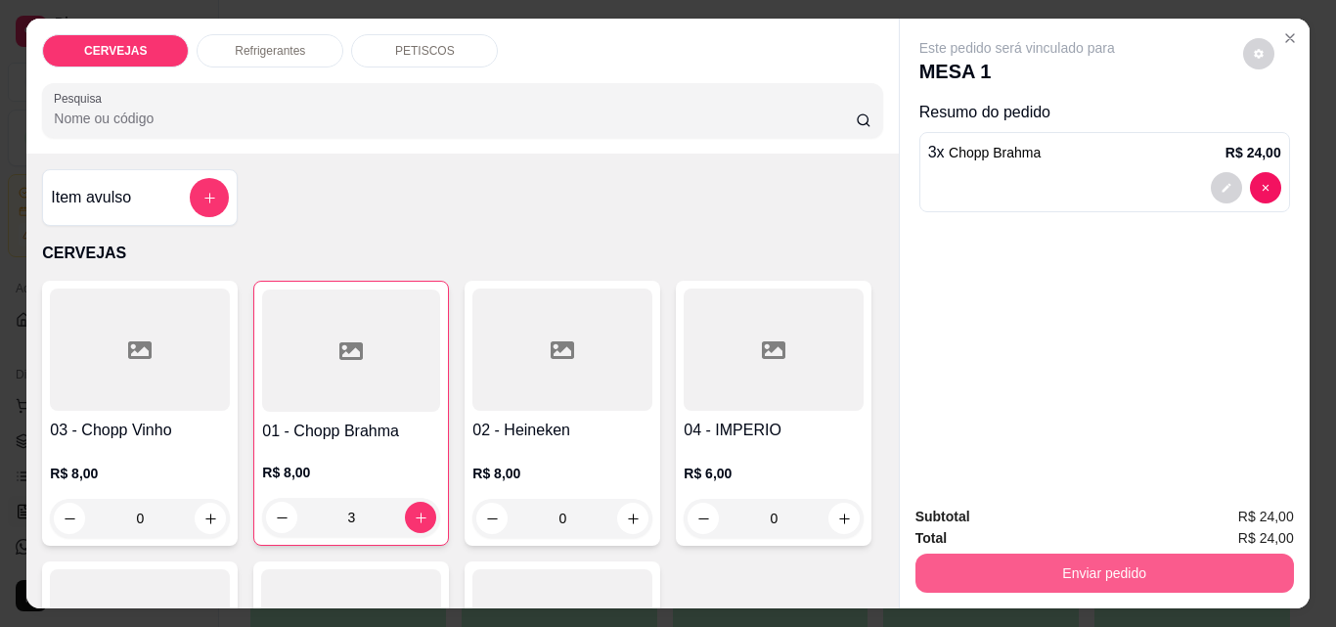
type input "3"
click at [1010, 569] on button "Enviar pedido" at bounding box center [1103, 573] width 367 height 38
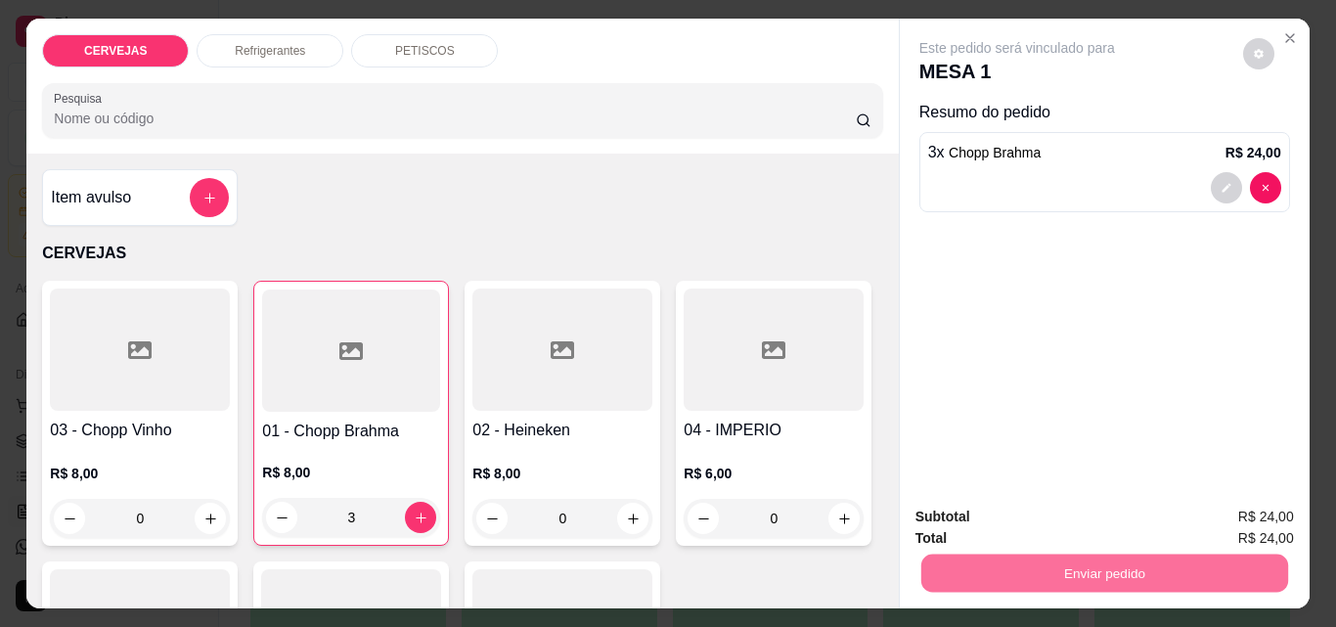
click at [1048, 515] on button "Não registrar e enviar pedido" at bounding box center [1040, 517] width 198 height 36
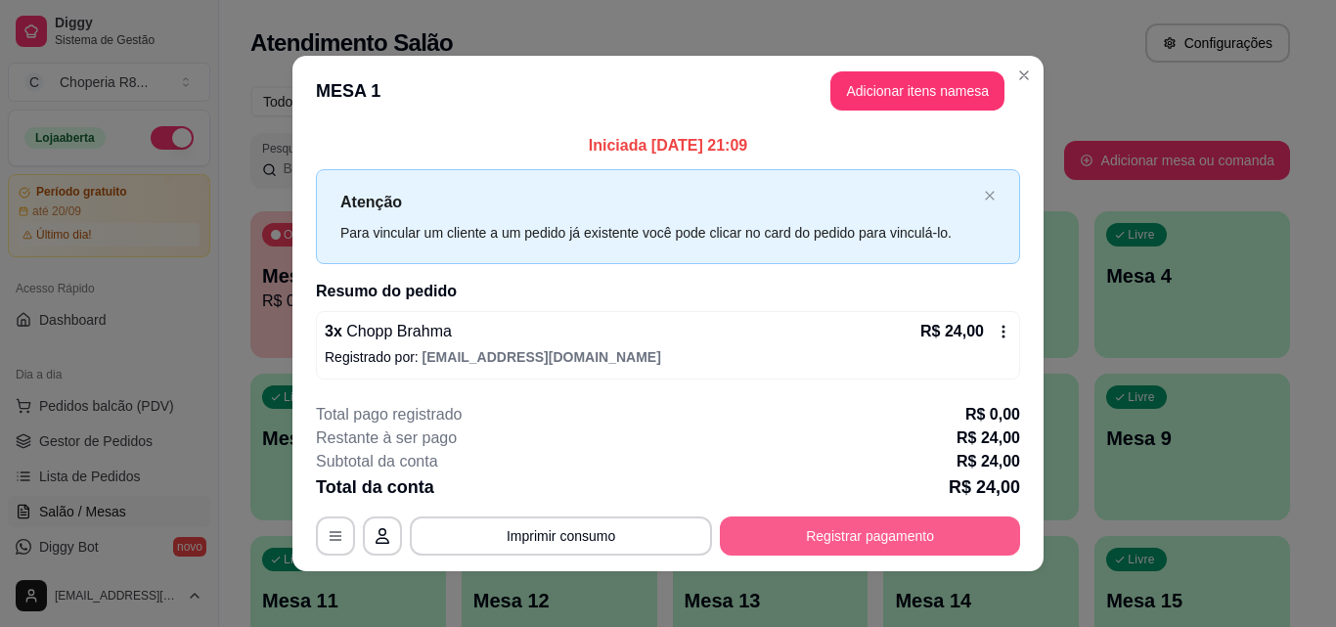
click at [832, 543] on button "Registrar pagamento" at bounding box center [870, 535] width 300 height 39
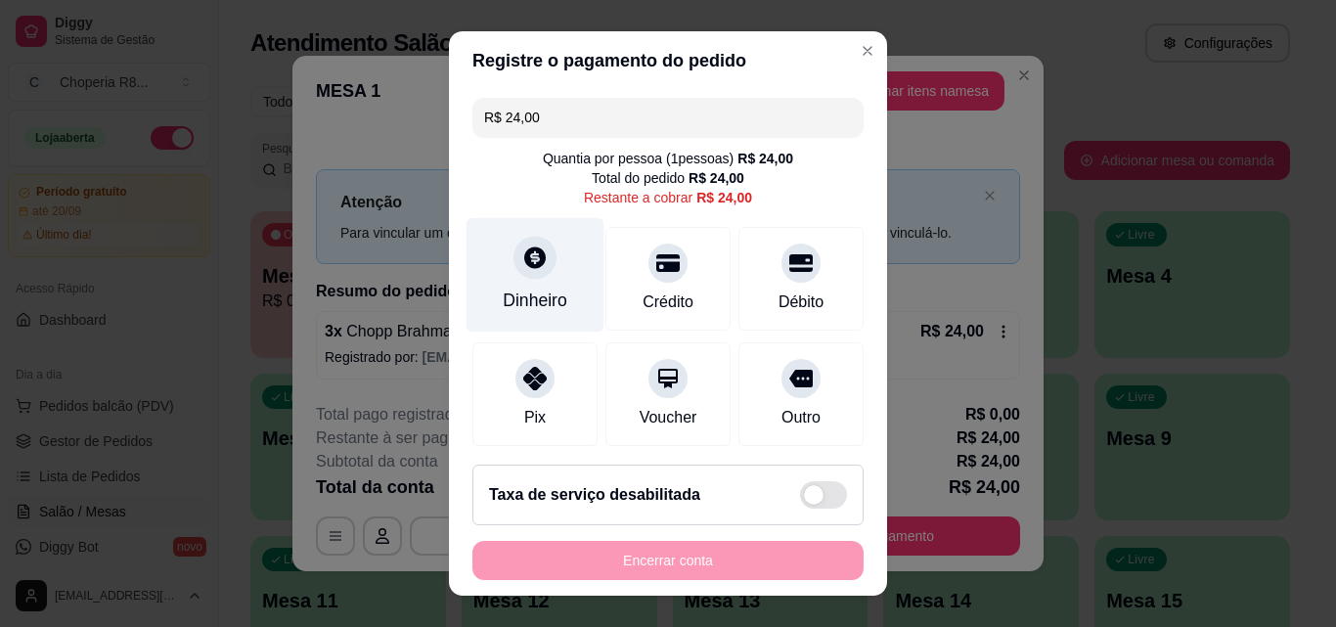
click at [543, 290] on div "Dinheiro" at bounding box center [535, 300] width 65 height 25
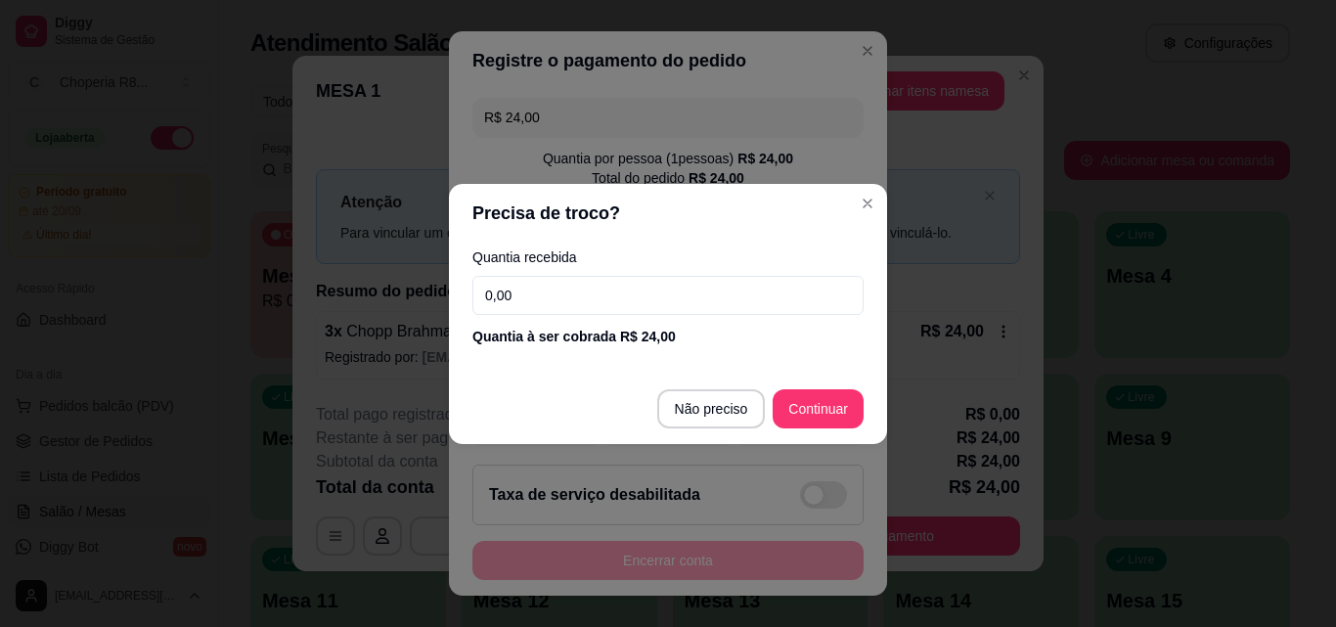
drag, startPoint x: 543, startPoint y: 284, endPoint x: 458, endPoint y: 320, distance: 92.5
click at [458, 320] on div "Quantia recebida 0,00 Quantia à ser cobrada R$ 24,00" at bounding box center [668, 299] width 438 height 112
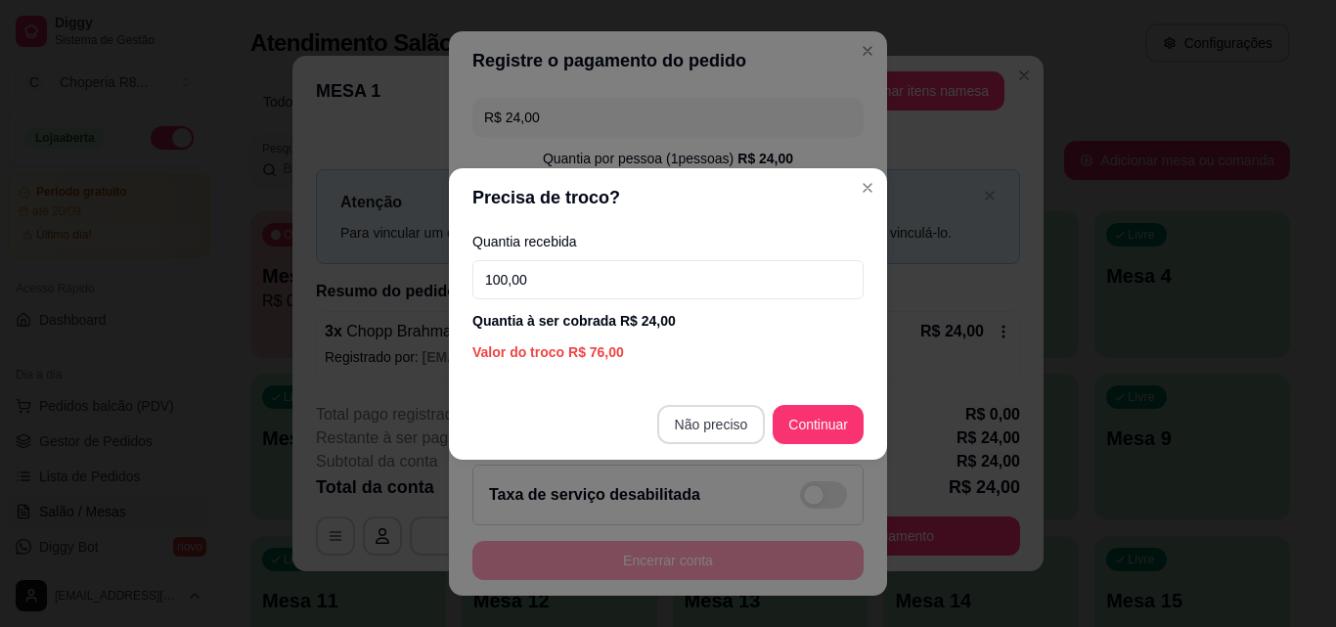
type input "100,00"
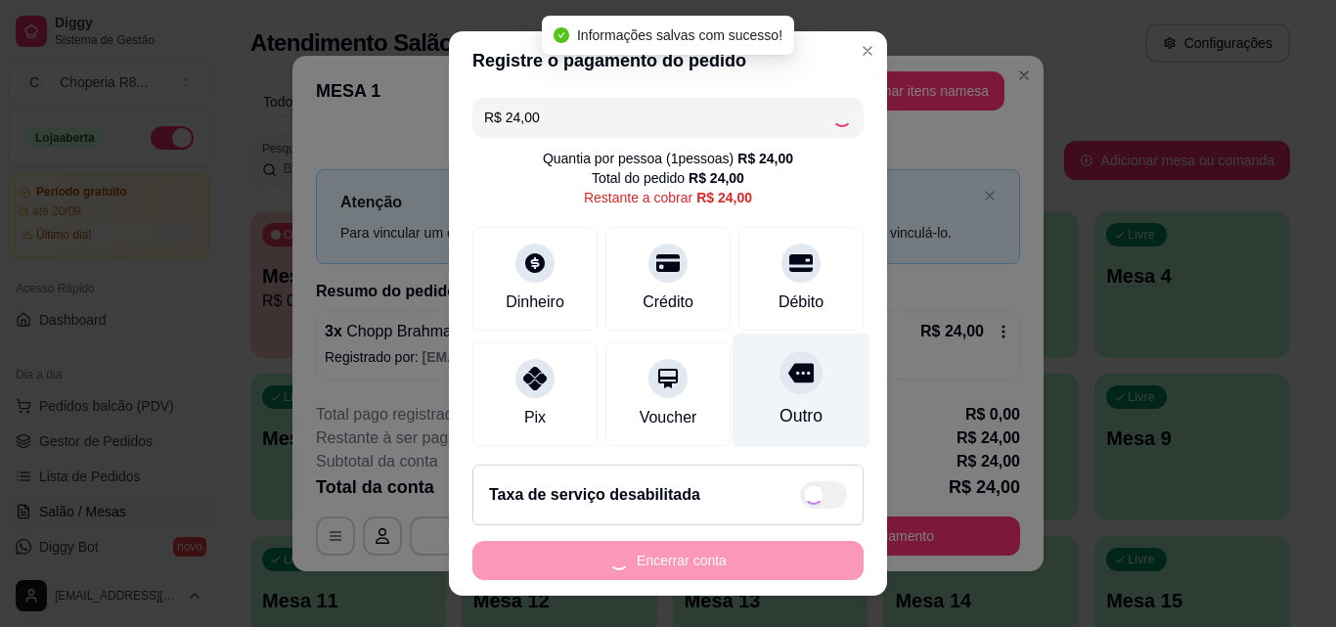
type input "R$ 0,00"
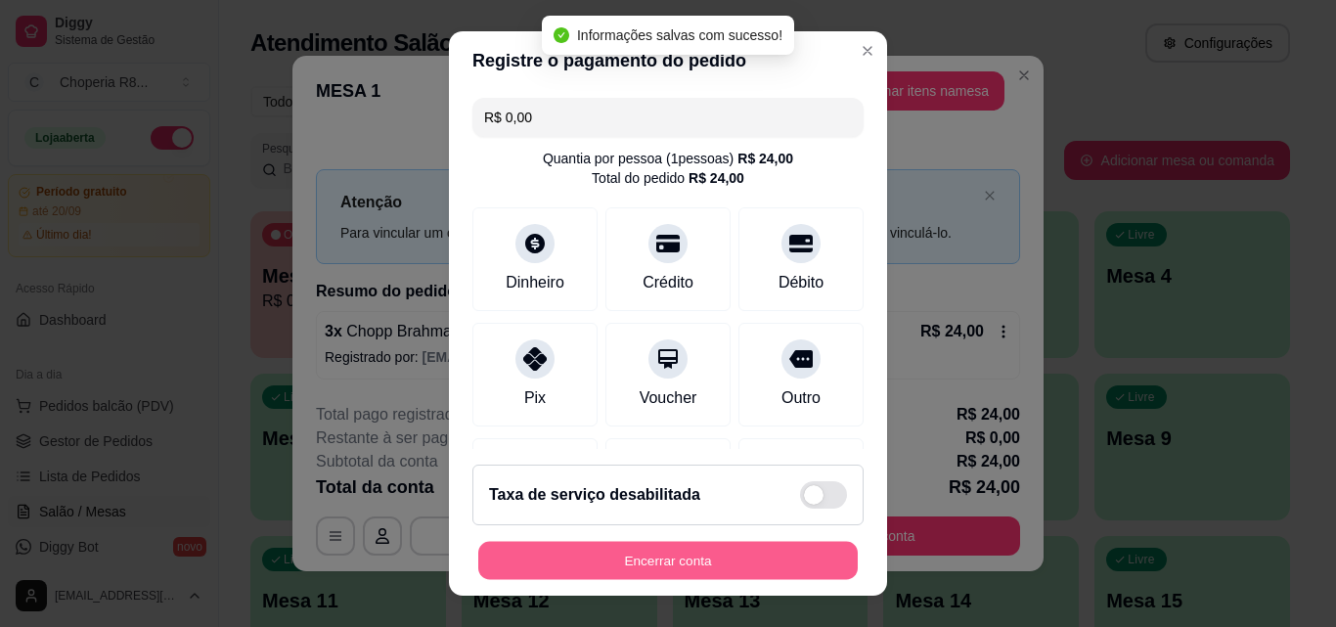
click at [642, 564] on button "Encerrar conta" at bounding box center [668, 561] width 380 height 38
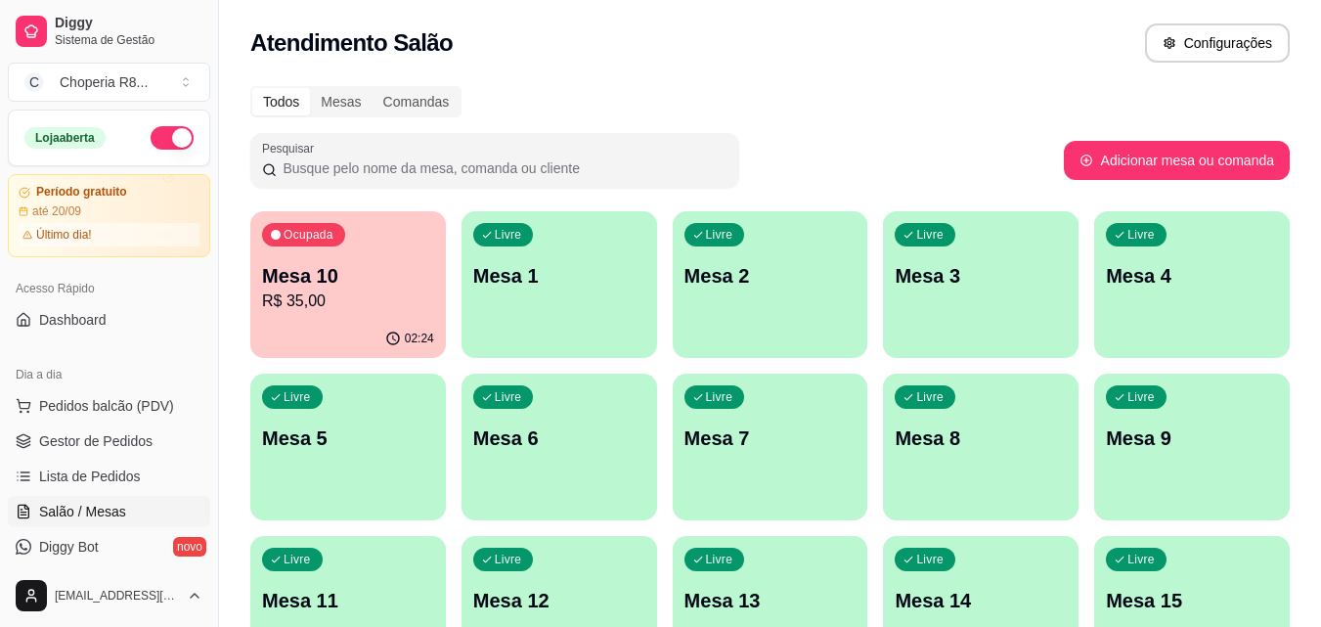
click at [392, 274] on p "Mesa 10" at bounding box center [348, 275] width 172 height 27
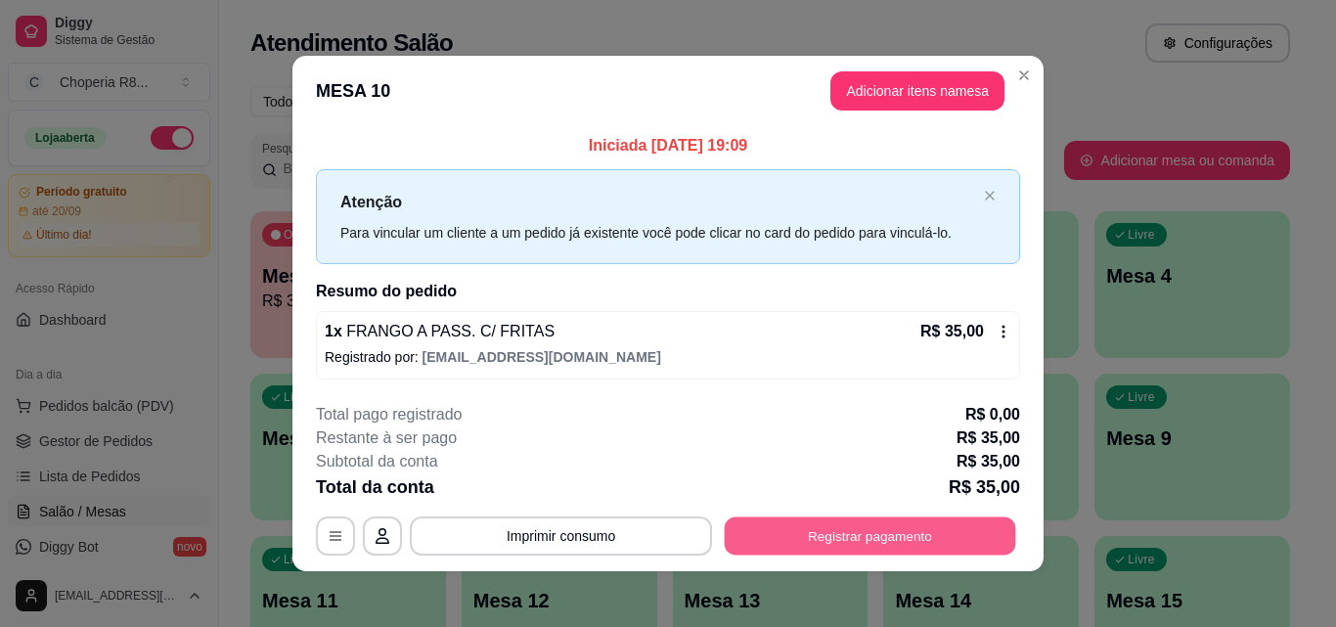
click at [872, 539] on button "Registrar pagamento" at bounding box center [870, 536] width 291 height 38
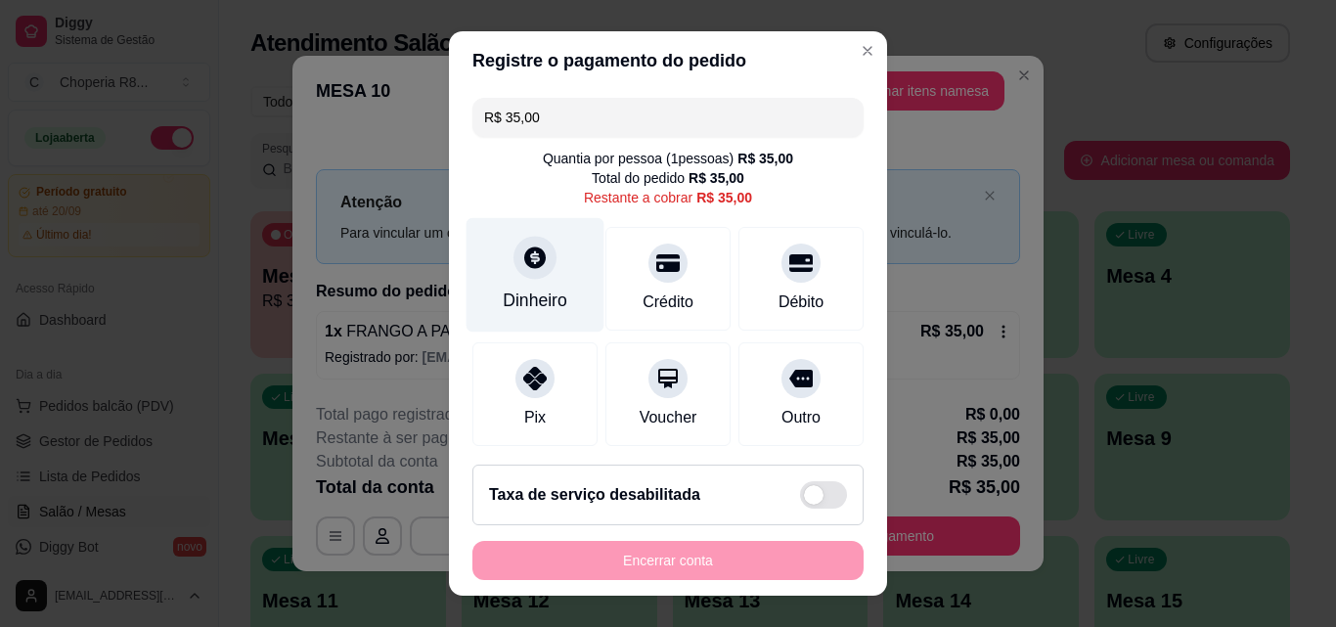
click at [553, 272] on div "Dinheiro" at bounding box center [536, 275] width 138 height 114
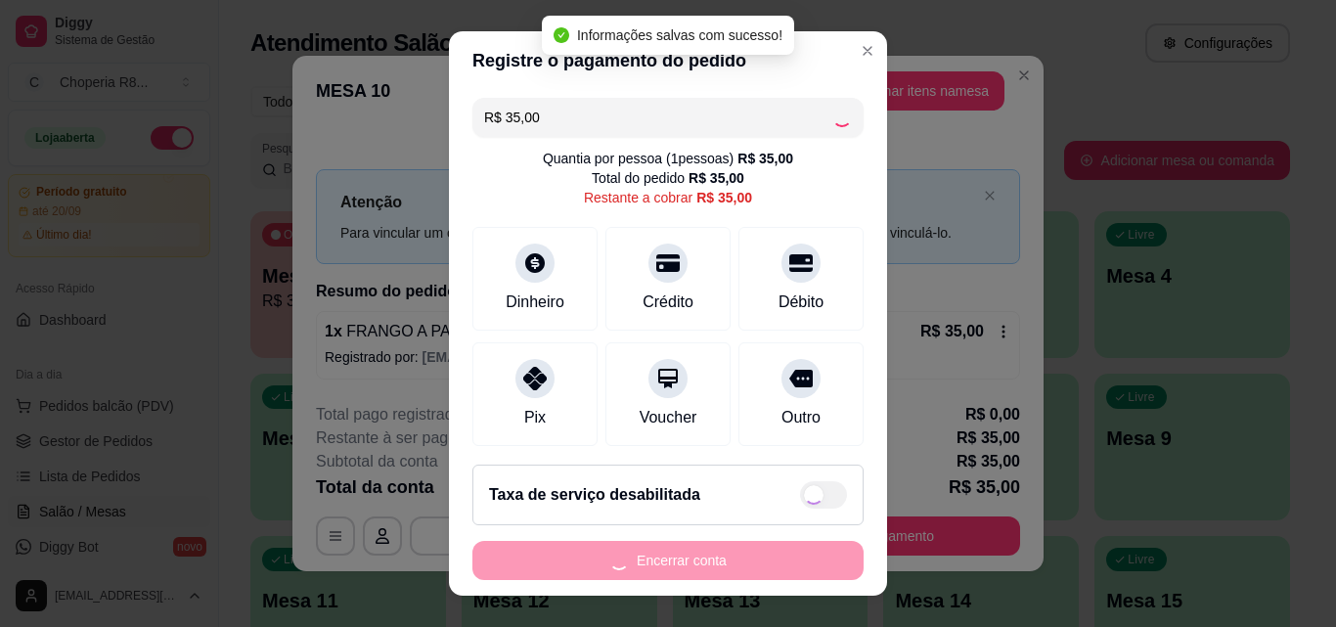
type input "R$ 0,00"
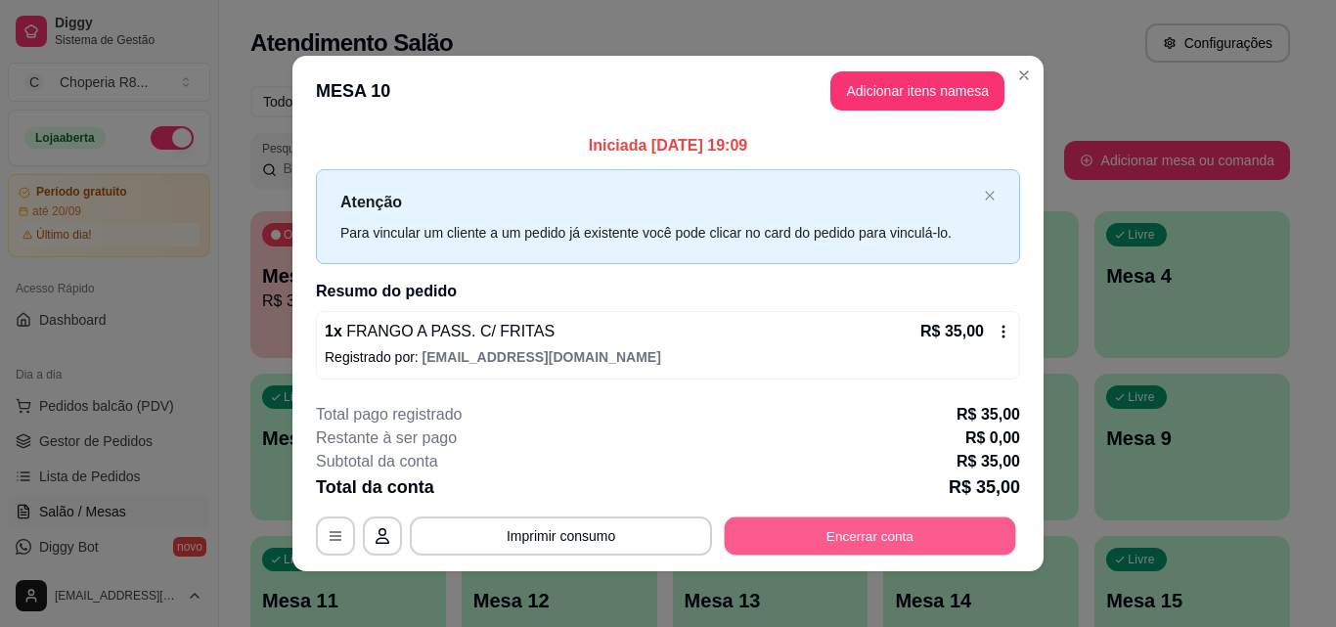
click at [886, 525] on button "Encerrar conta" at bounding box center [870, 536] width 291 height 38
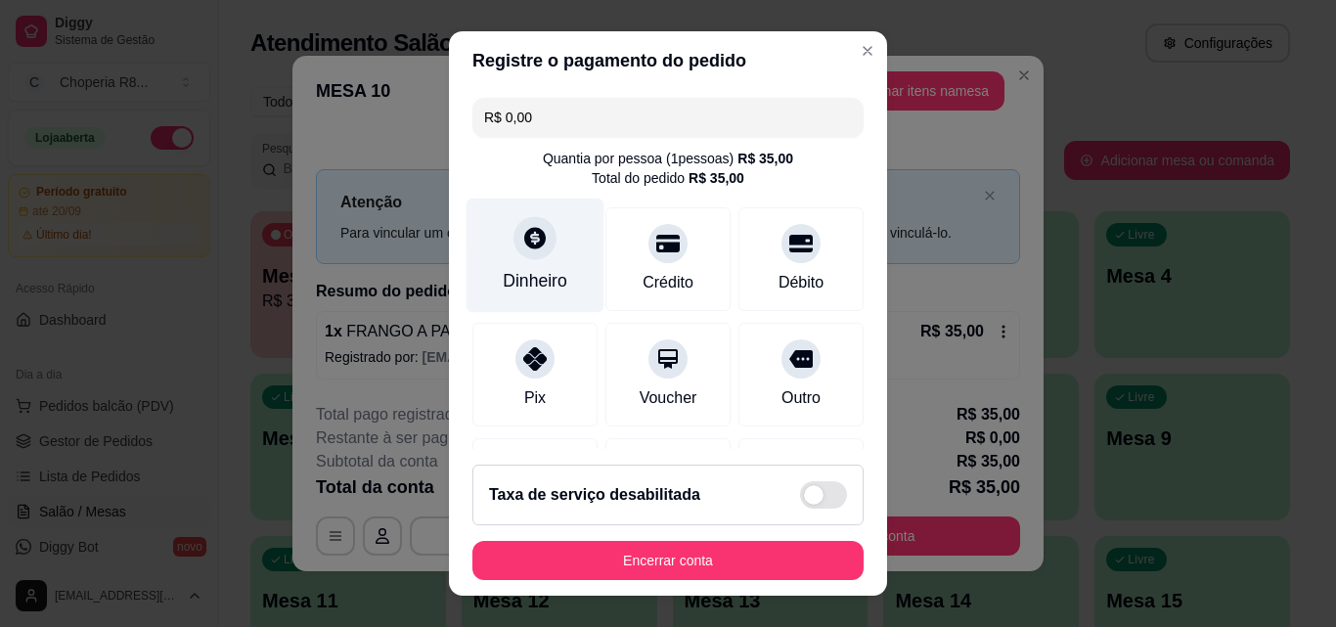
click at [551, 246] on div "Dinheiro" at bounding box center [536, 256] width 138 height 114
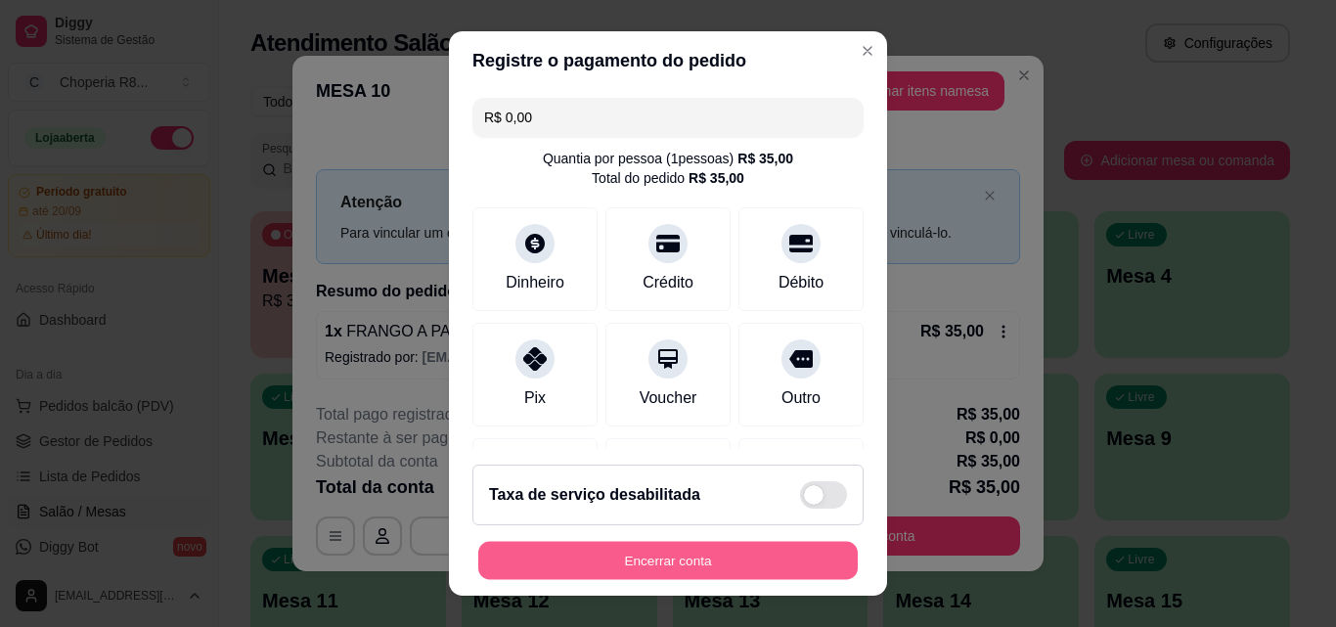
click at [703, 545] on button "Encerrar conta" at bounding box center [668, 561] width 380 height 38
